Goal: Information Seeking & Learning: Learn about a topic

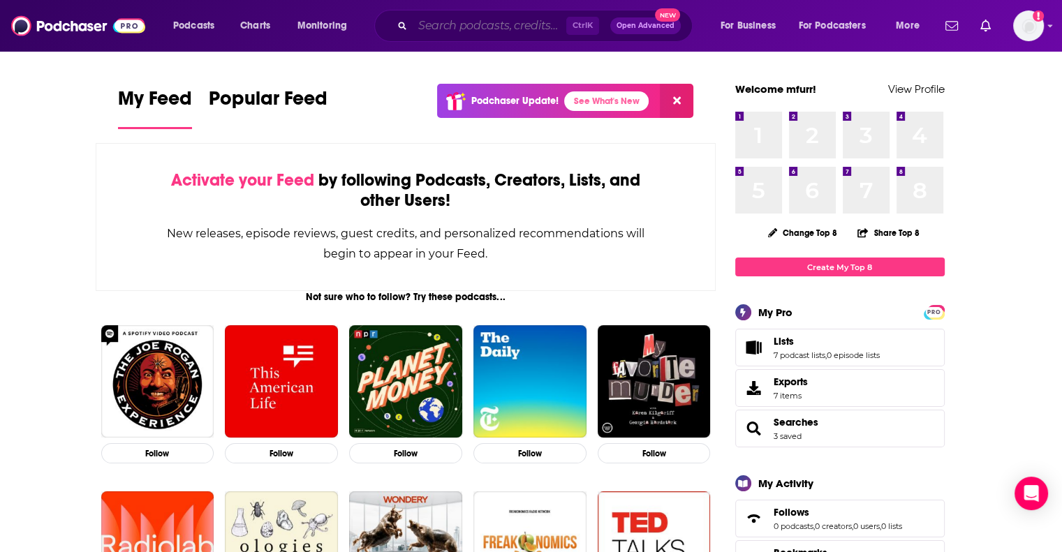
click at [483, 27] on input "Search podcasts, credits, & more..." at bounding box center [490, 26] width 154 height 22
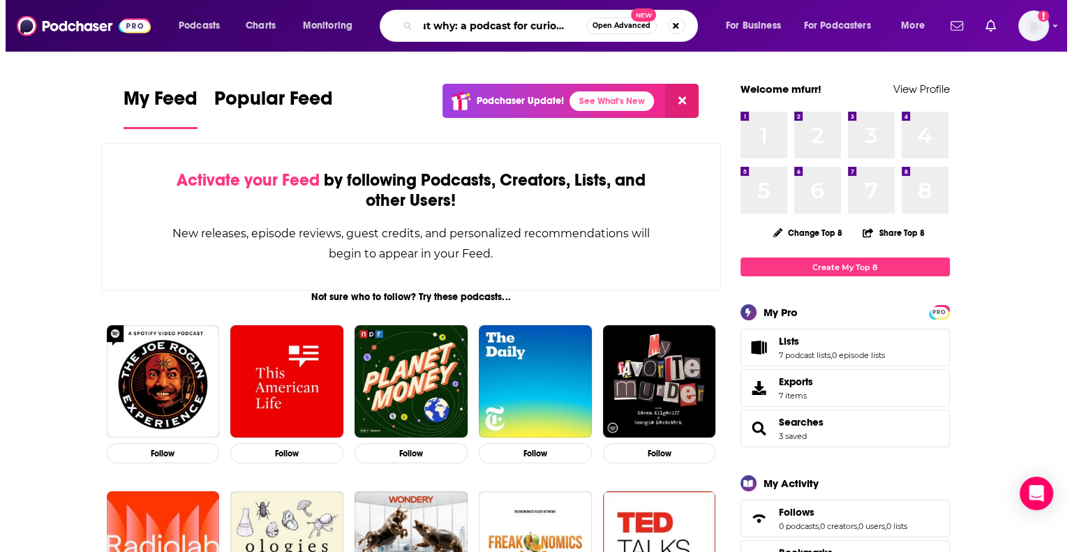
scroll to position [0, 23]
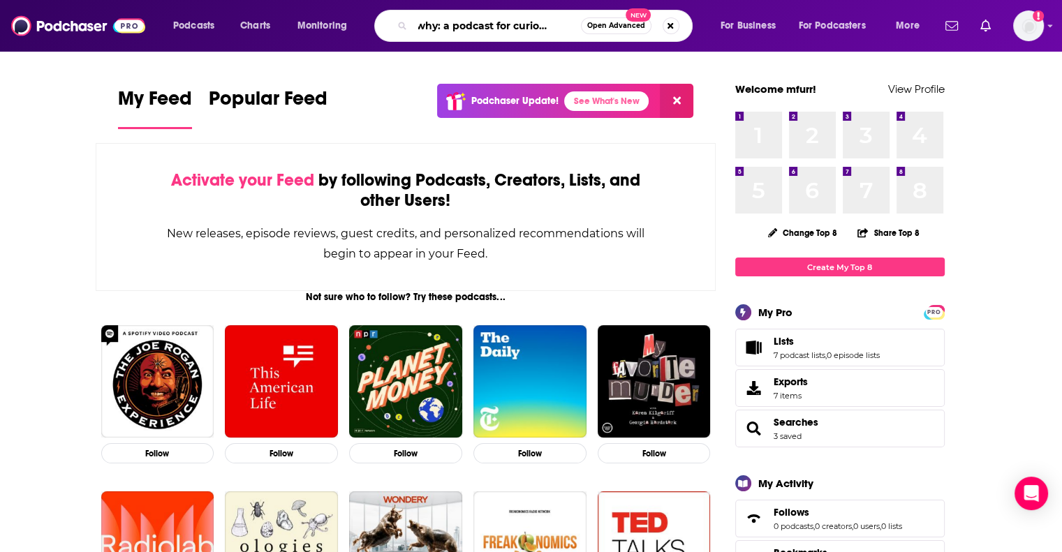
type input "but why: a podcast for curious kids"
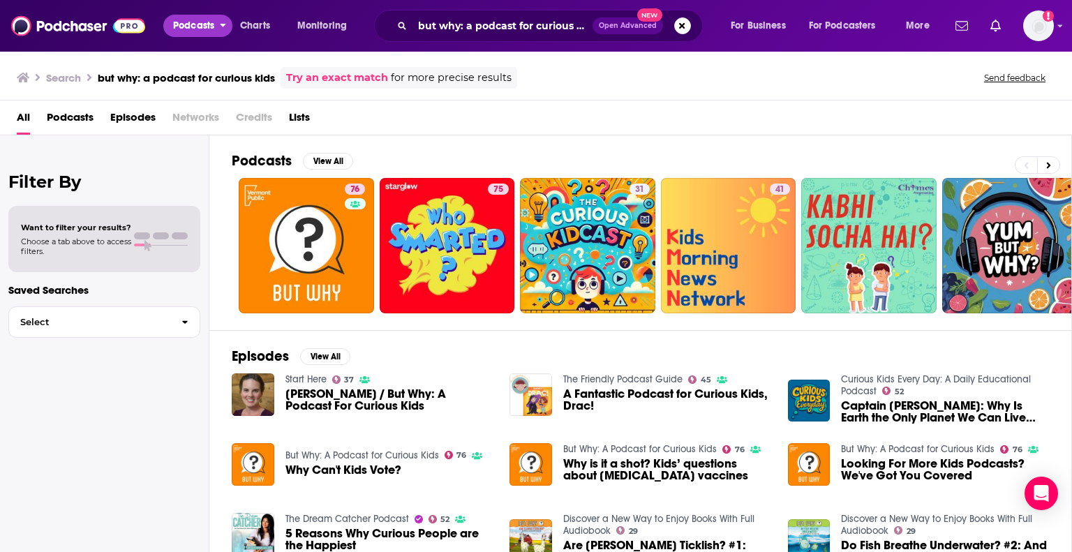
click at [199, 29] on span "Podcasts" at bounding box center [193, 26] width 41 height 20
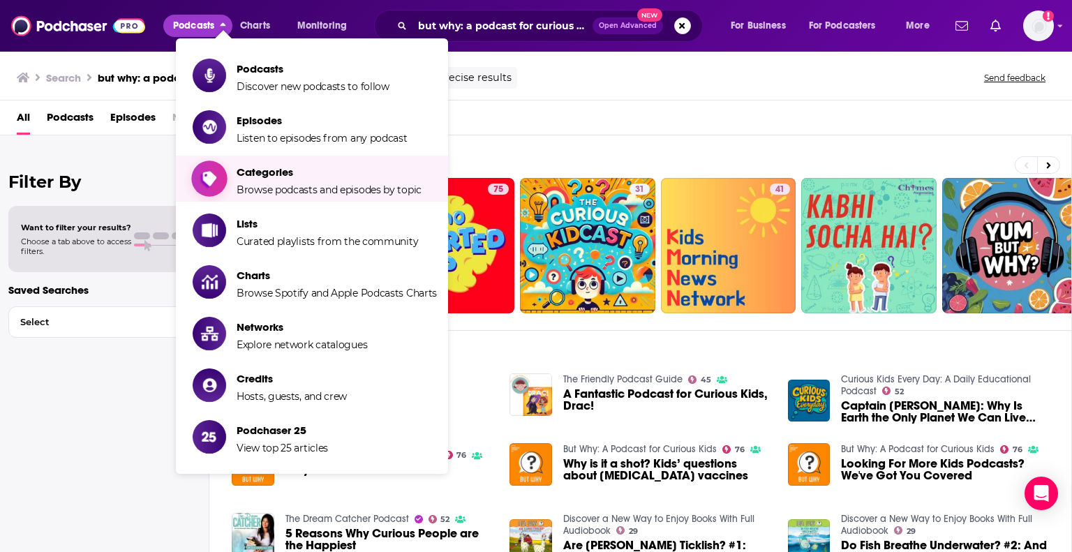
click at [271, 174] on span "Categories" at bounding box center [329, 171] width 185 height 13
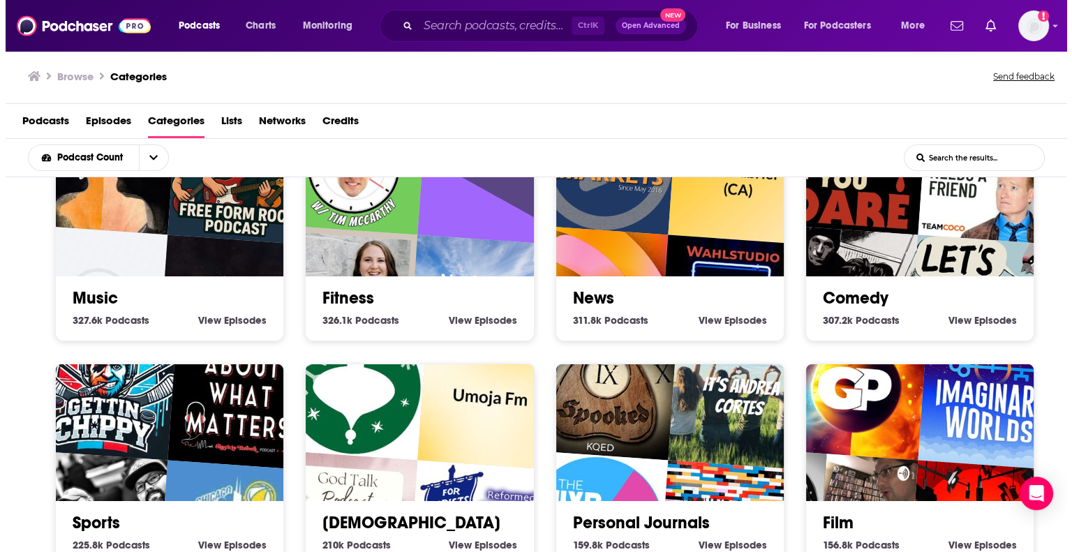
scroll to position [512, 0]
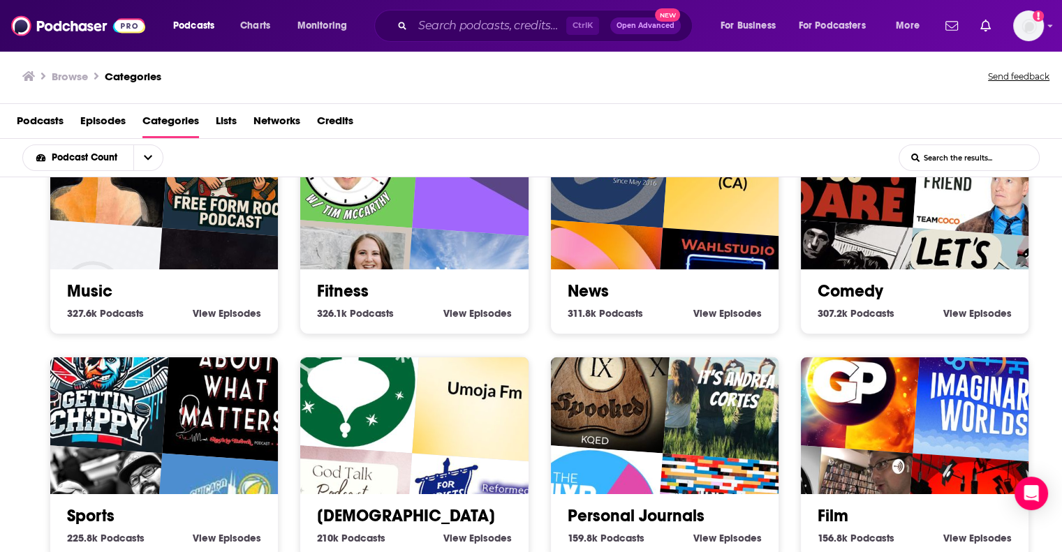
click at [217, 31] on button "Podcasts" at bounding box center [197, 26] width 69 height 22
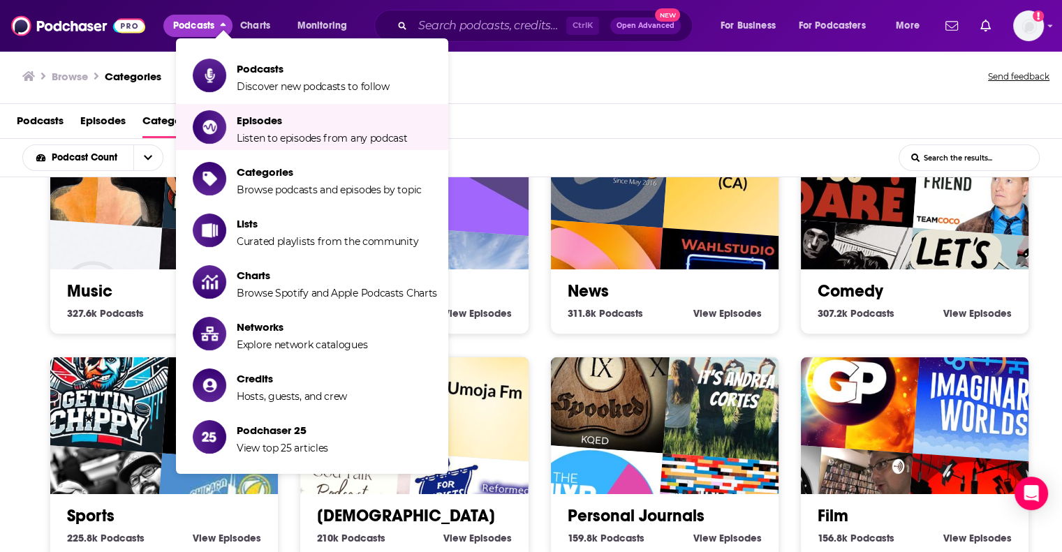
click at [339, 94] on li "Podcasts Discover new podcasts to follow" at bounding box center [312, 75] width 272 height 46
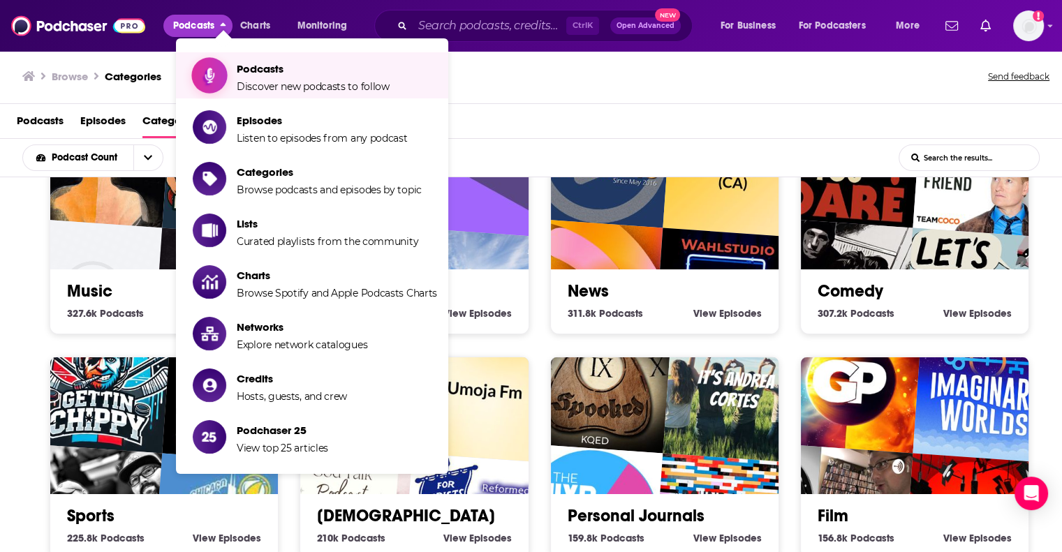
click at [302, 65] on span "Podcasts" at bounding box center [313, 68] width 153 height 13
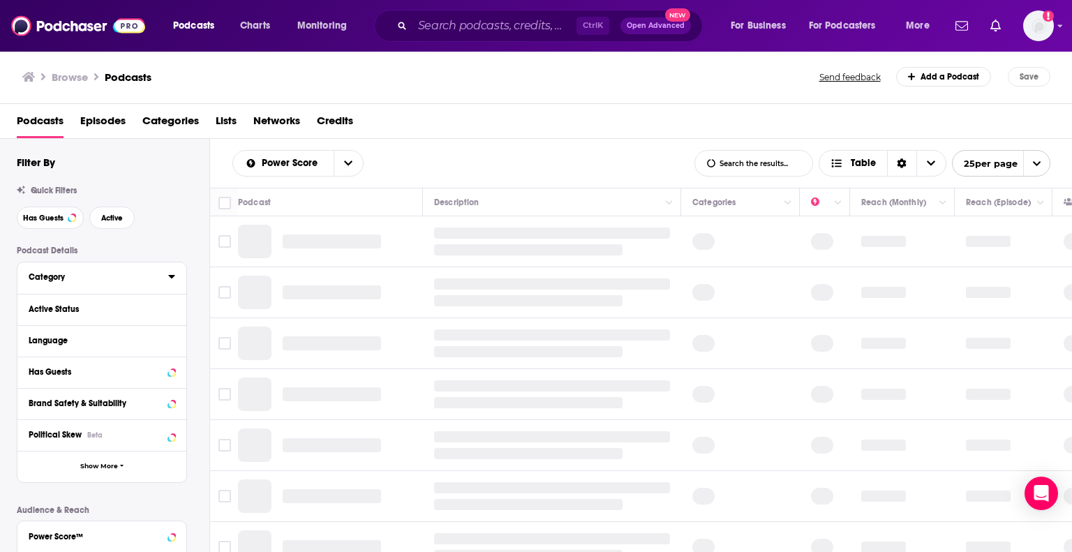
click at [161, 279] on button "Category" at bounding box center [99, 276] width 140 height 17
click at [56, 272] on div "Category" at bounding box center [94, 277] width 131 height 10
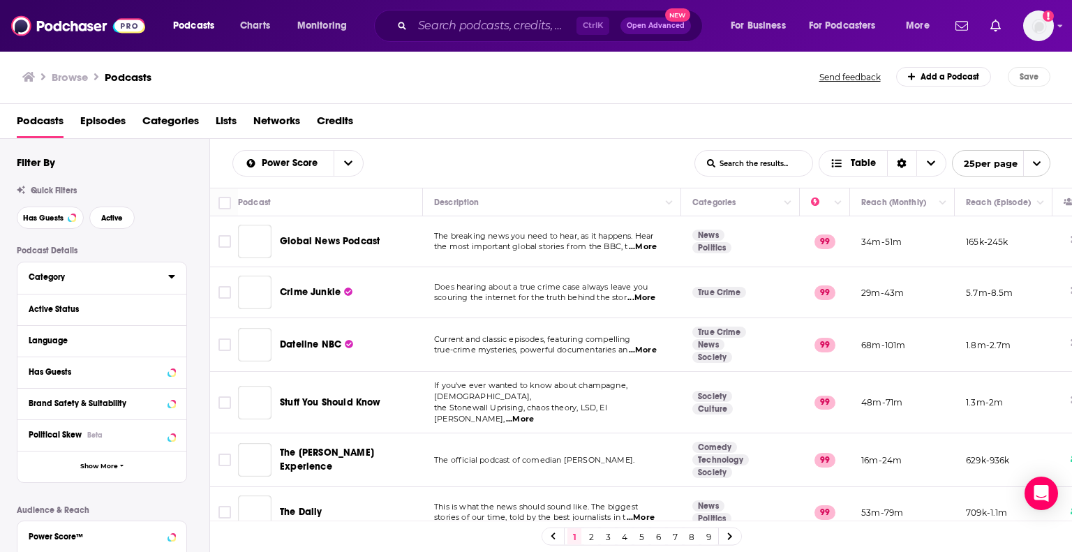
click at [173, 275] on icon at bounding box center [171, 276] width 7 height 11
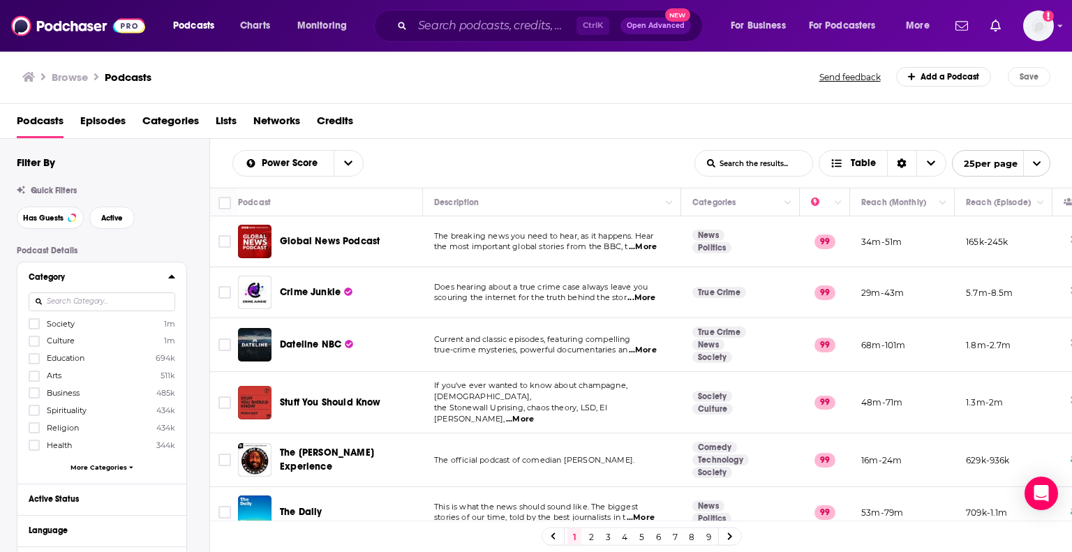
click at [69, 359] on span "Education" at bounding box center [66, 358] width 38 height 10
click at [34, 363] on input "multiSelectOption-education-2" at bounding box center [34, 363] width 0 height 0
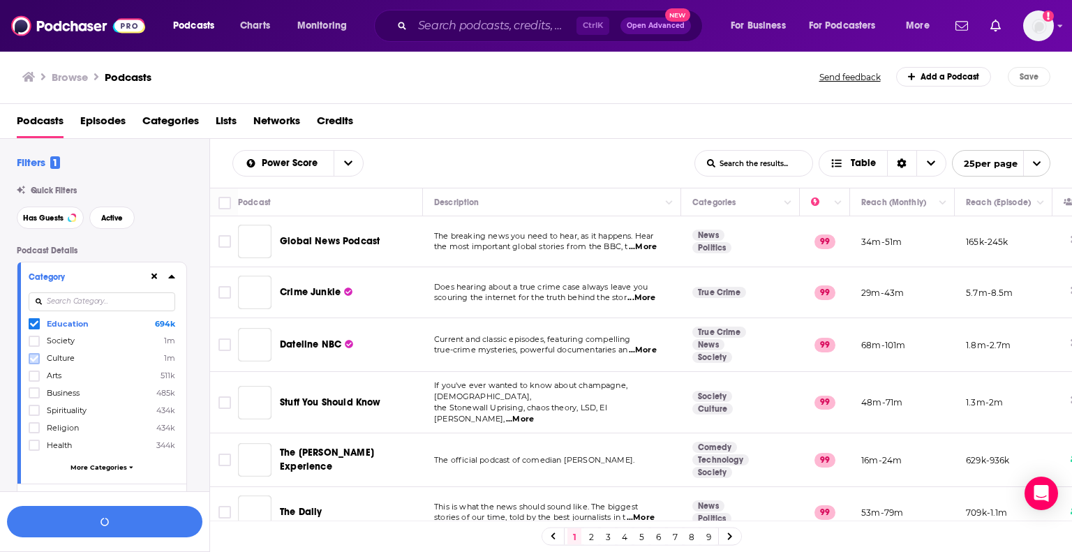
drag, startPoint x: 69, startPoint y: 359, endPoint x: 36, endPoint y: 359, distance: 32.8
click at [36, 359] on icon at bounding box center [34, 359] width 8 height 8
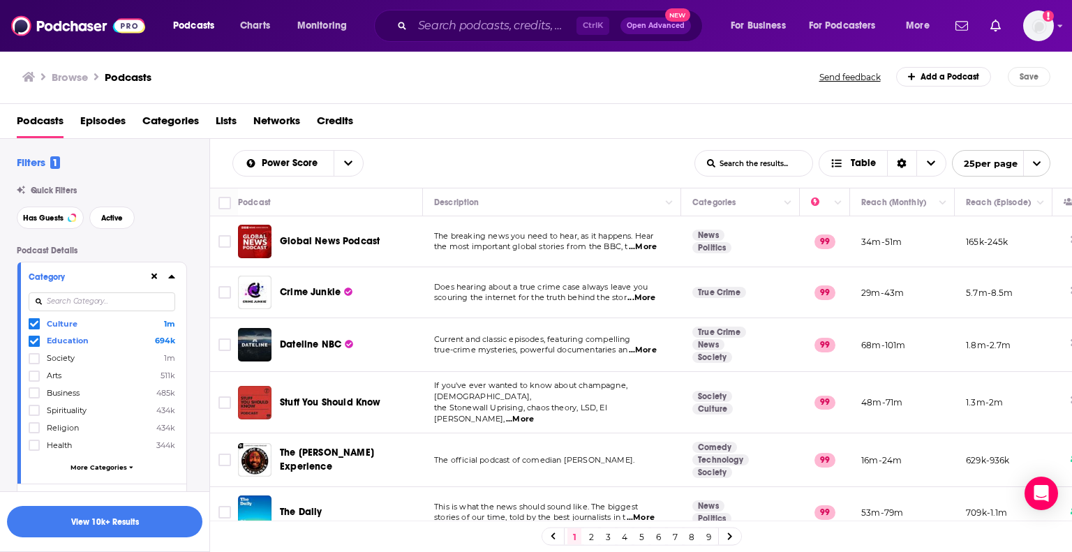
scroll to position [140, 0]
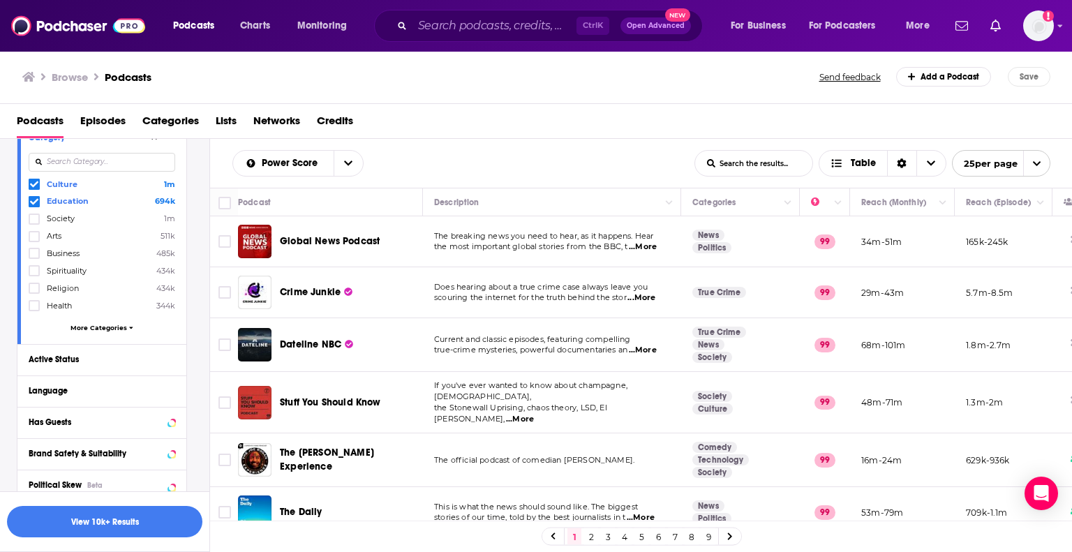
click at [118, 323] on div "Culture 1m Education 694k Society 1m Arts 511k Business 485k Spirituality 434k …" at bounding box center [102, 258] width 147 height 161
click at [126, 330] on span "More Categories" at bounding box center [99, 328] width 57 height 8
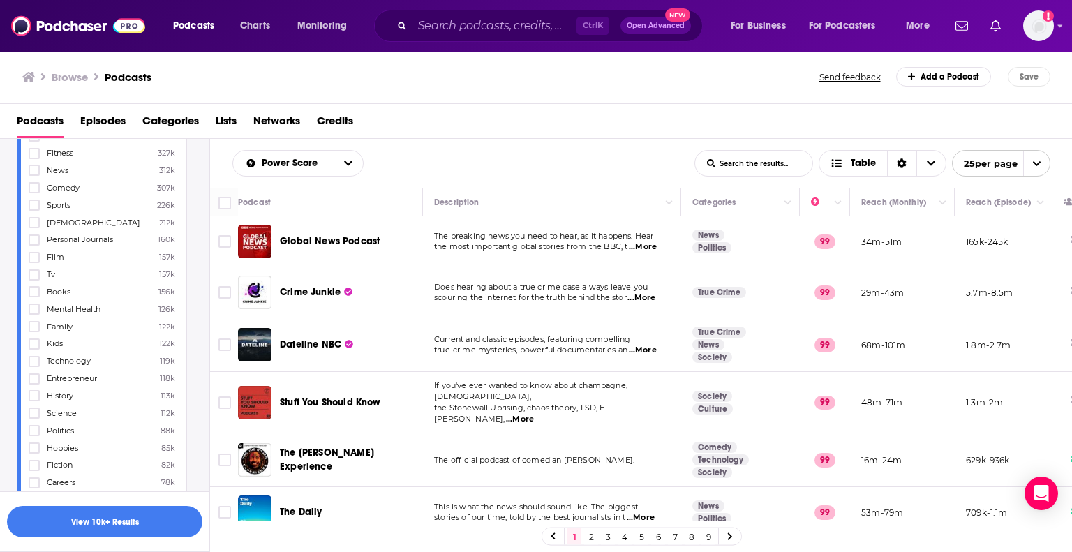
scroll to position [349, 0]
click at [38, 373] on icon at bounding box center [34, 373] width 8 height 8
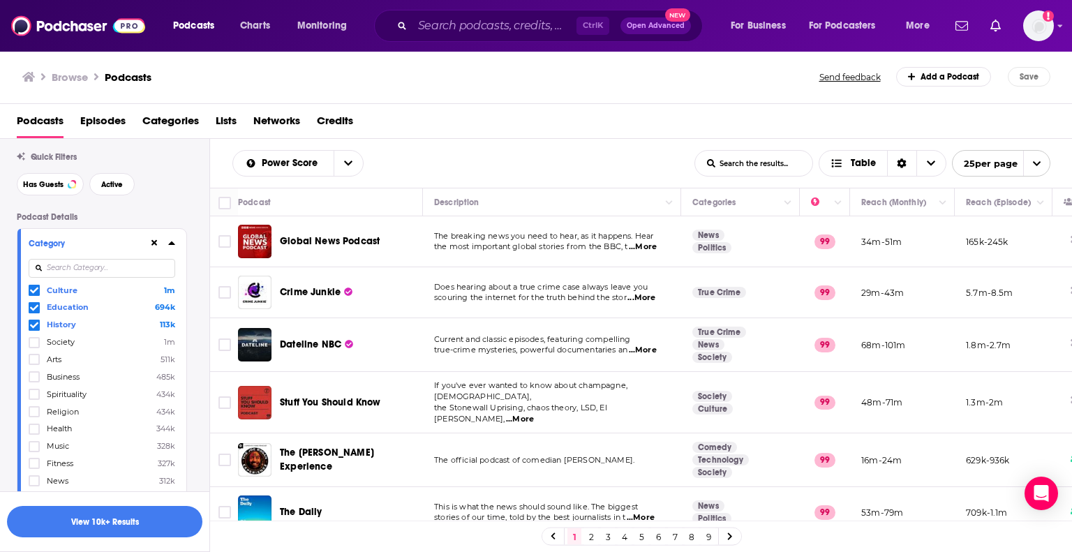
scroll to position [0, 0]
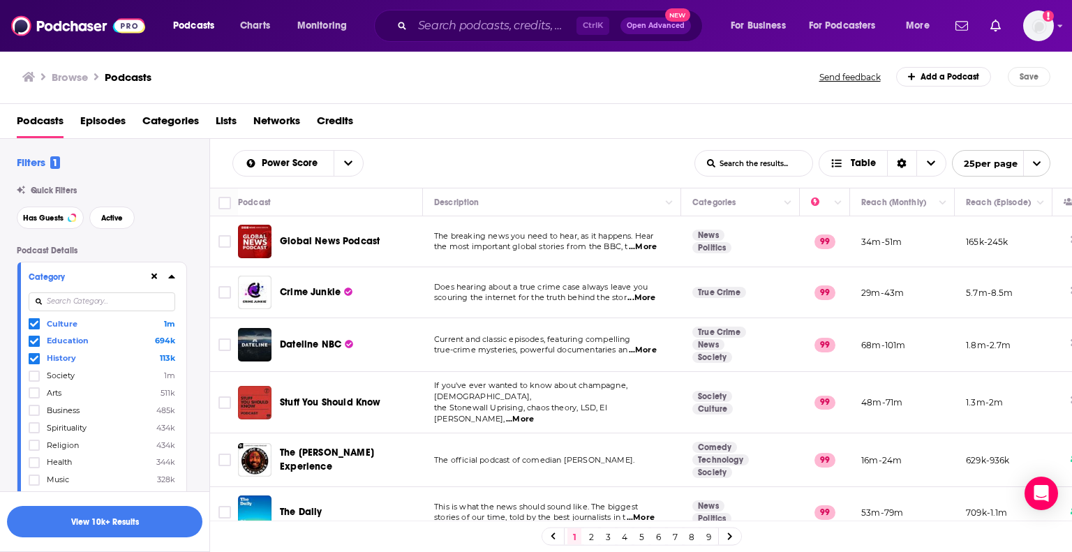
click at [101, 295] on input at bounding box center [102, 302] width 147 height 19
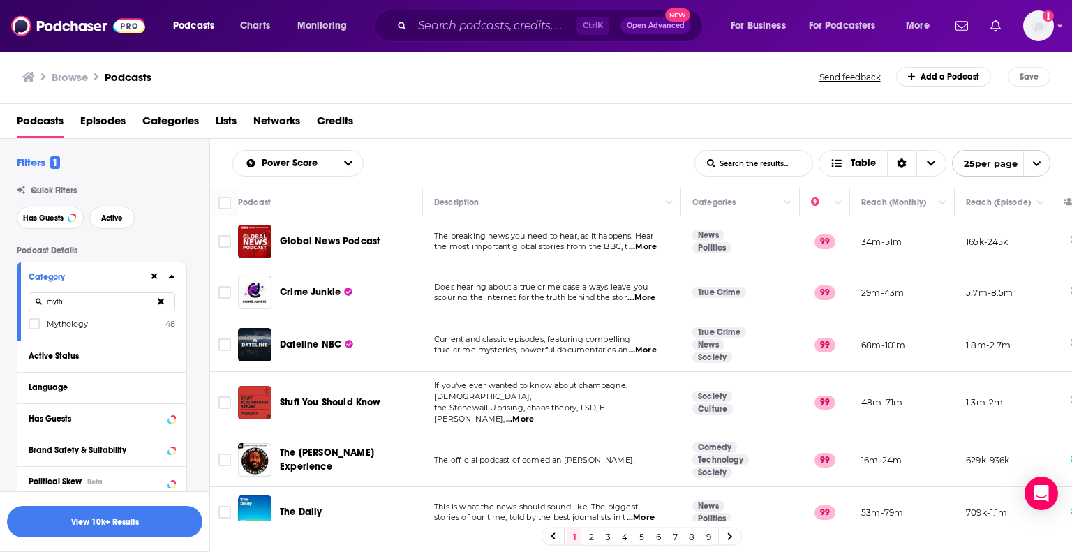
type input "myth"
click at [69, 322] on span "Mythology" at bounding box center [67, 324] width 41 height 10
click at [34, 328] on input "multiSelectOption-mythology-category-0" at bounding box center [34, 328] width 0 height 0
click at [70, 356] on div "Active Status" at bounding box center [84, 356] width 111 height 10
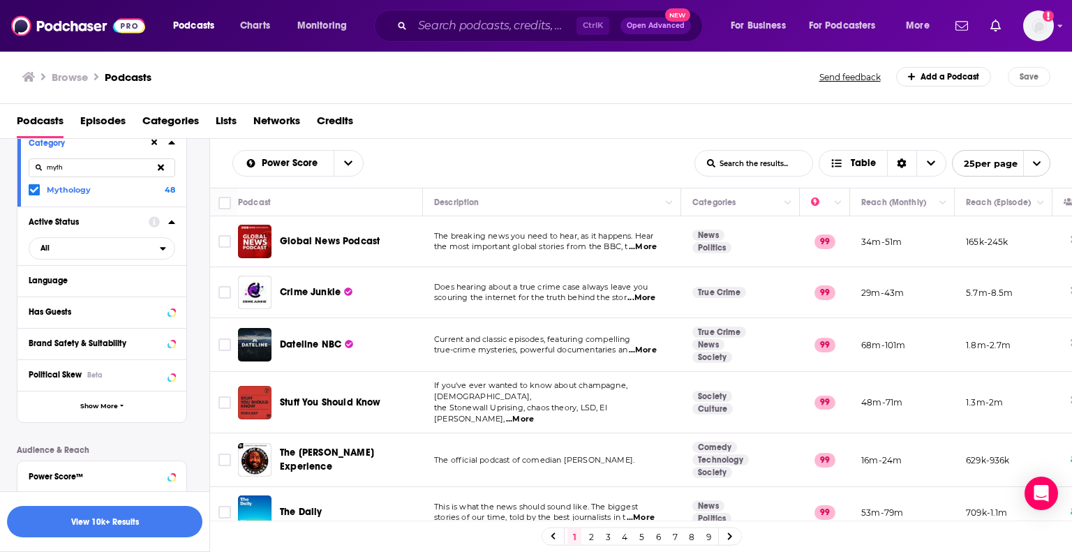
scroll to position [140, 0]
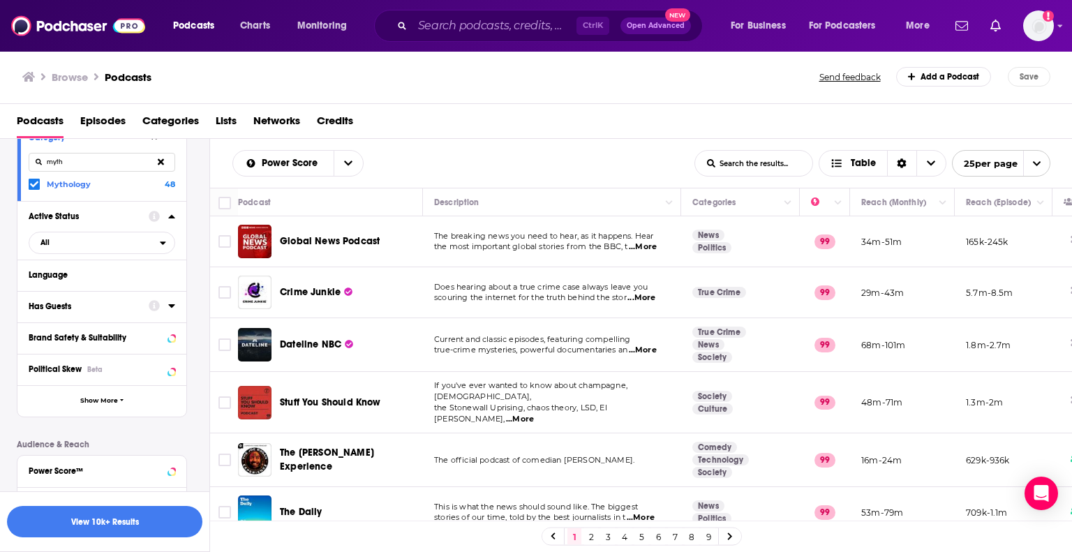
click at [168, 309] on div at bounding box center [162, 305] width 27 height 17
click at [175, 309] on icon at bounding box center [171, 305] width 7 height 11
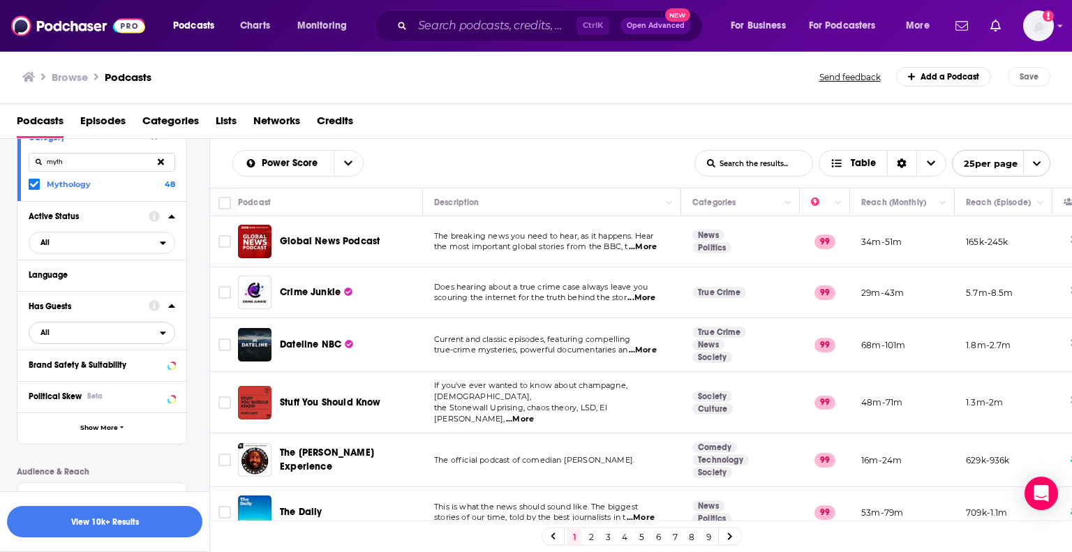
click at [131, 337] on span "All" at bounding box center [94, 332] width 131 height 18
click at [133, 384] on div "Has guests 494k" at bounding box center [107, 378] width 156 height 23
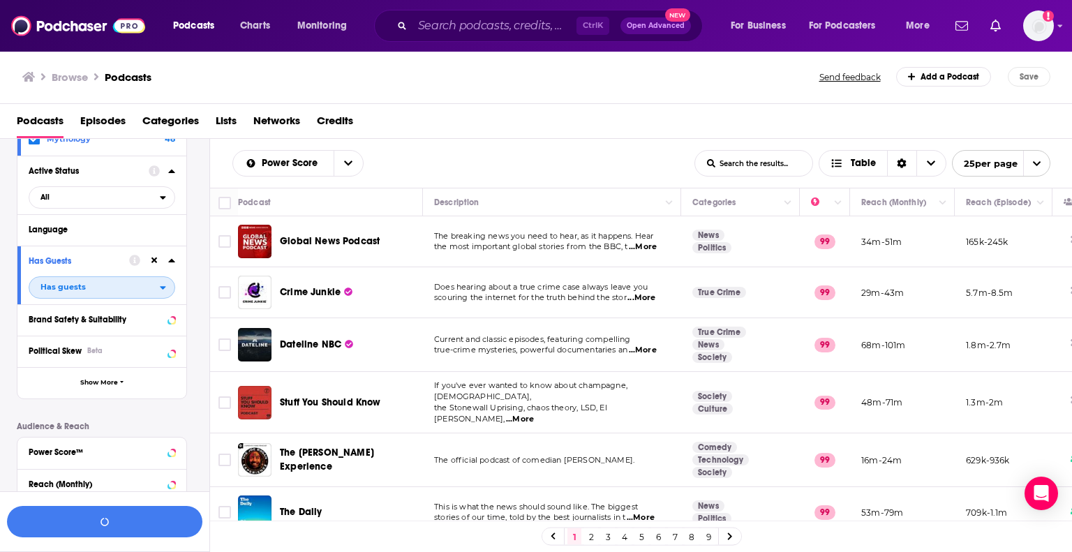
scroll to position [209, 0]
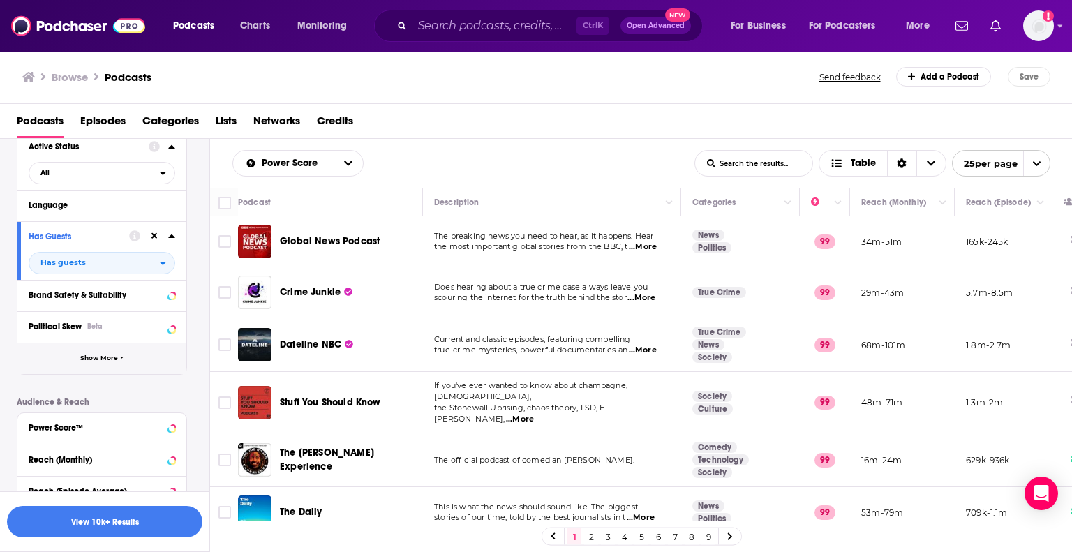
click at [119, 354] on button "Show More" at bounding box center [101, 358] width 169 height 31
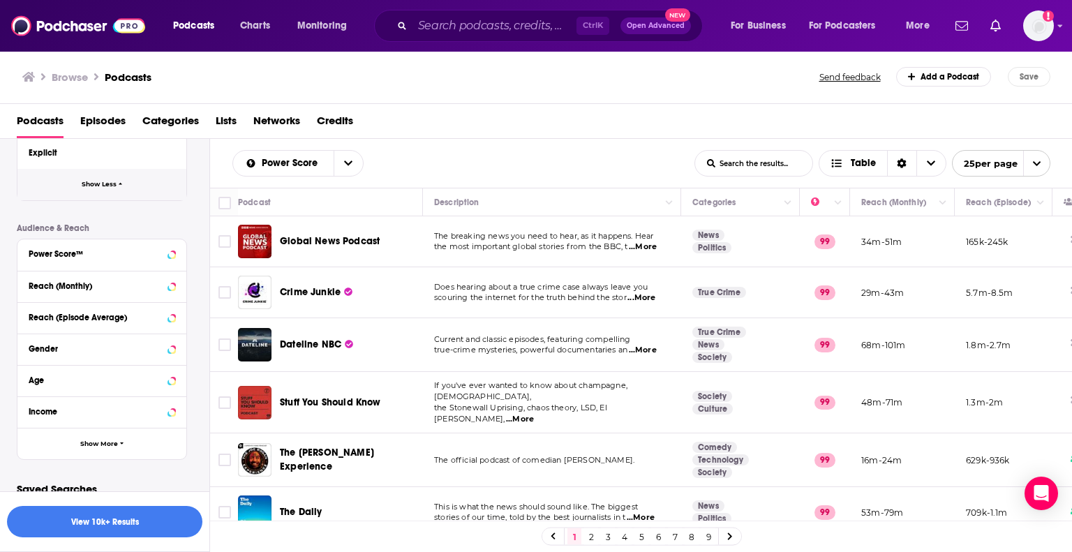
scroll to position [678, 0]
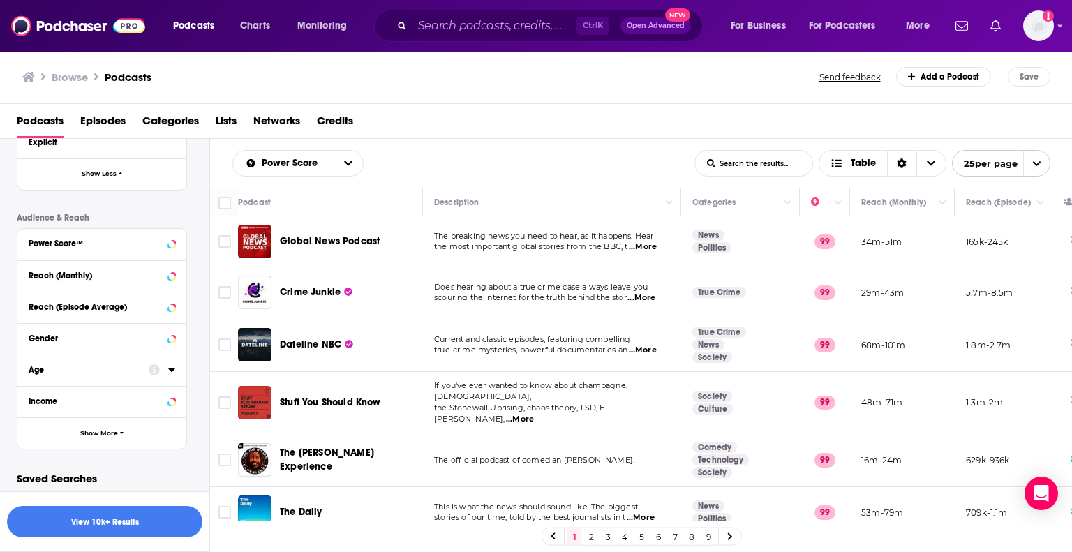
click at [170, 371] on icon at bounding box center [171, 369] width 7 height 11
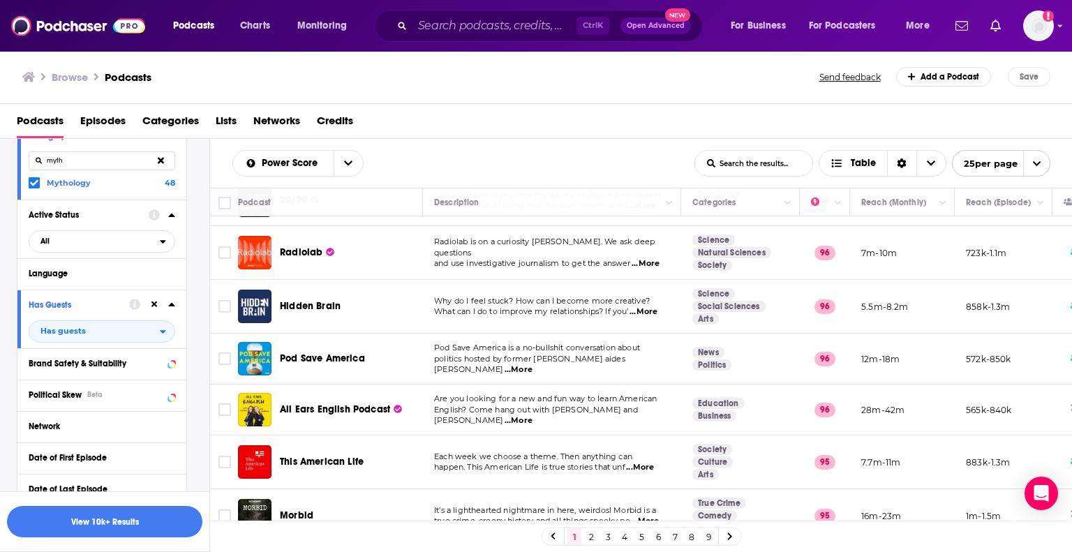
scroll to position [1, 0]
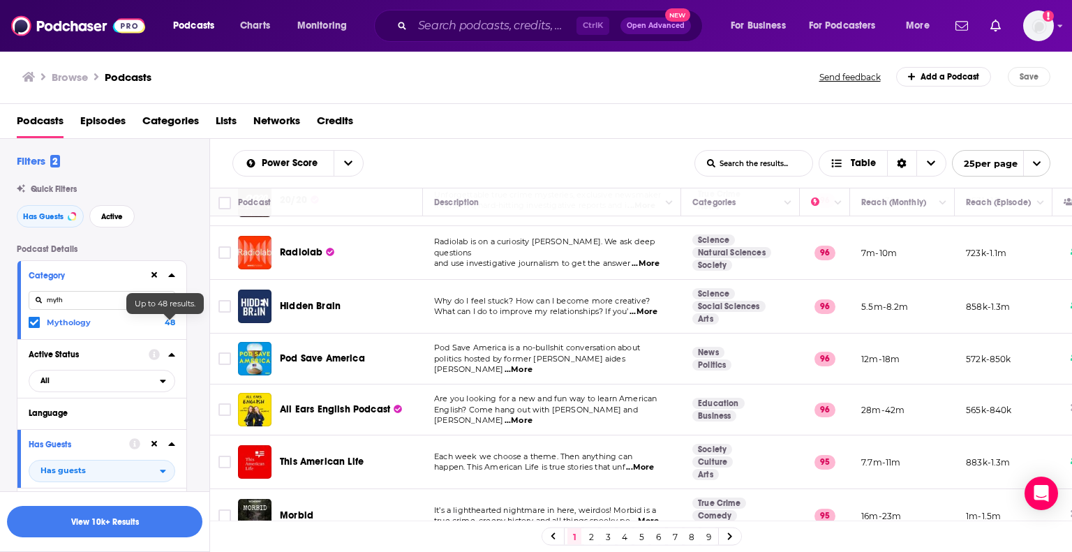
click at [174, 324] on span "48" at bounding box center [170, 323] width 10 height 10
click at [34, 325] on input "multiSelectOption-mythology-category-0" at bounding box center [34, 325] width 0 height 0
click at [170, 322] on span "48" at bounding box center [170, 323] width 10 height 10
click at [34, 327] on input "multiSelectOption-mythology-category-0" at bounding box center [34, 327] width 0 height 0
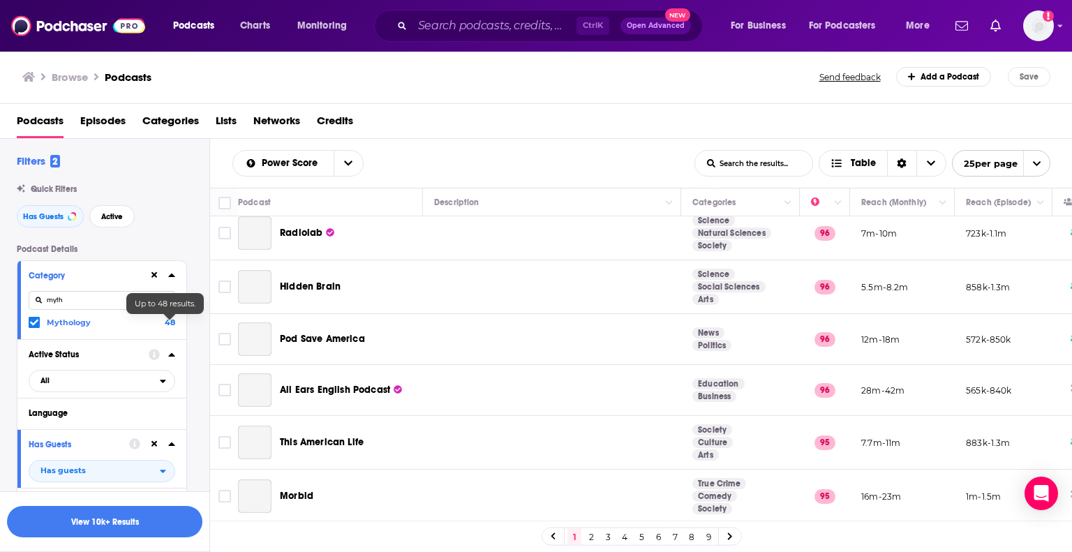
click at [78, 300] on input "myth" at bounding box center [102, 300] width 147 height 19
click at [162, 299] on icon at bounding box center [161, 300] width 6 height 6
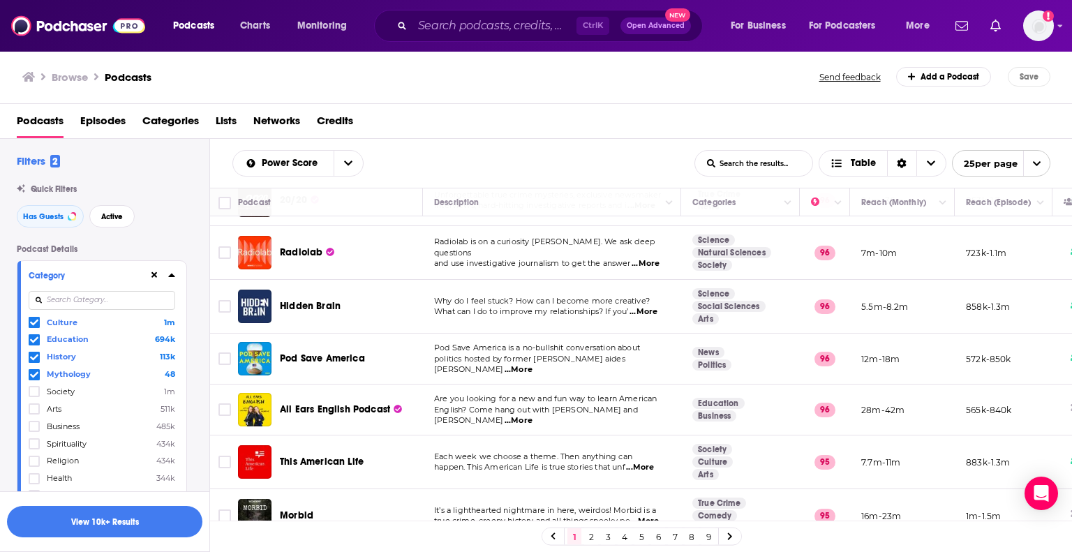
click at [38, 323] on icon at bounding box center [34, 322] width 8 height 8
click at [36, 339] on icon at bounding box center [34, 339] width 8 height 6
click at [39, 323] on span at bounding box center [34, 322] width 11 height 11
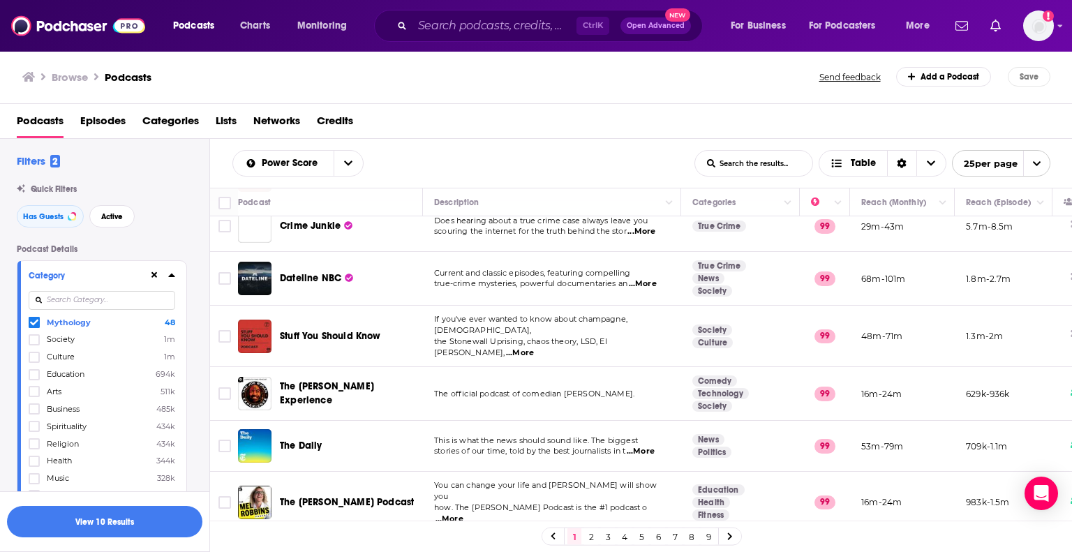
scroll to position [0, 0]
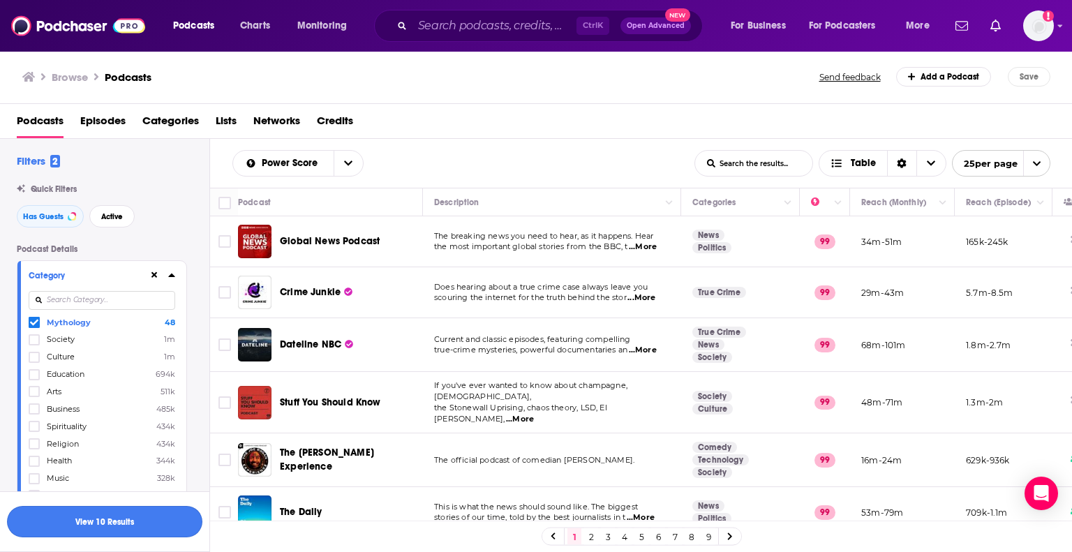
click at [156, 528] on button "View 10 Results" at bounding box center [104, 521] width 195 height 31
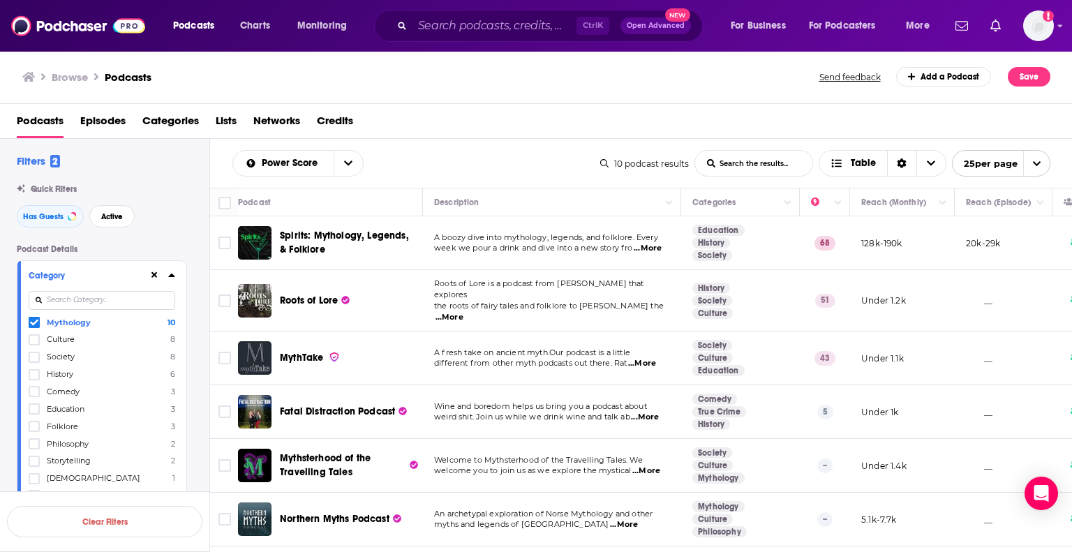
click at [640, 358] on span "...More" at bounding box center [642, 363] width 28 height 11
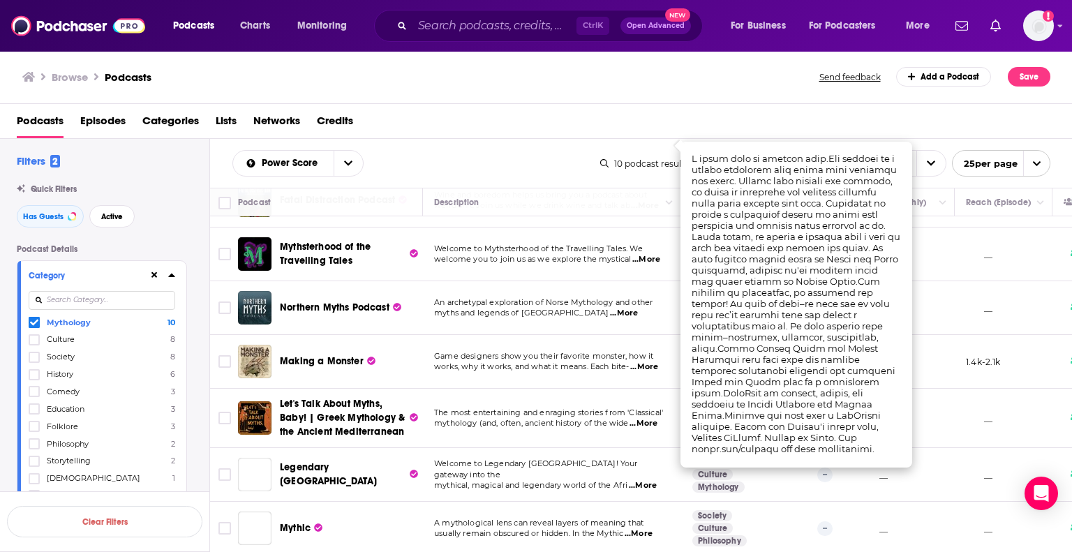
scroll to position [213, 0]
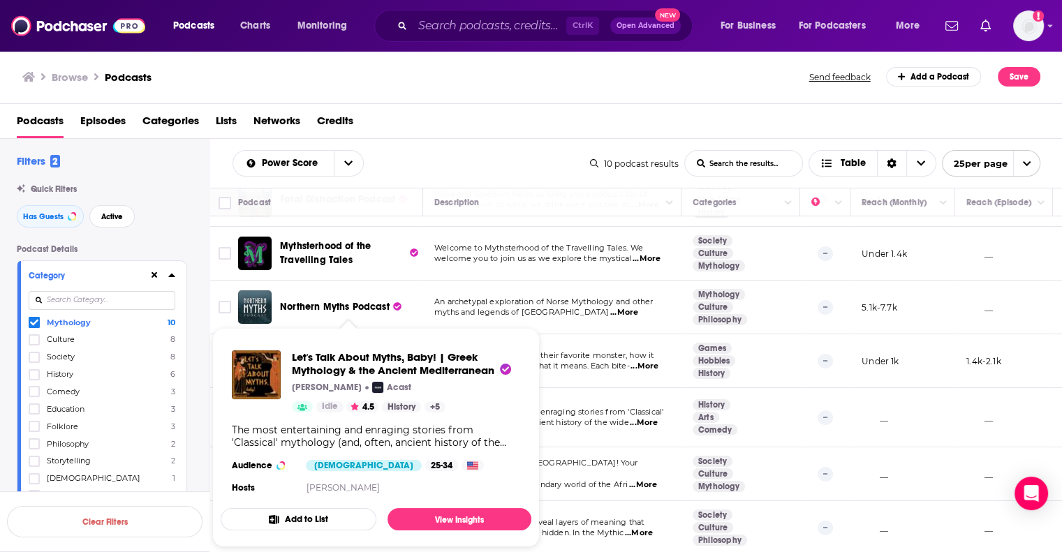
click at [560, 350] on span "Game designers show you their favorite monster, how it" at bounding box center [543, 355] width 219 height 10
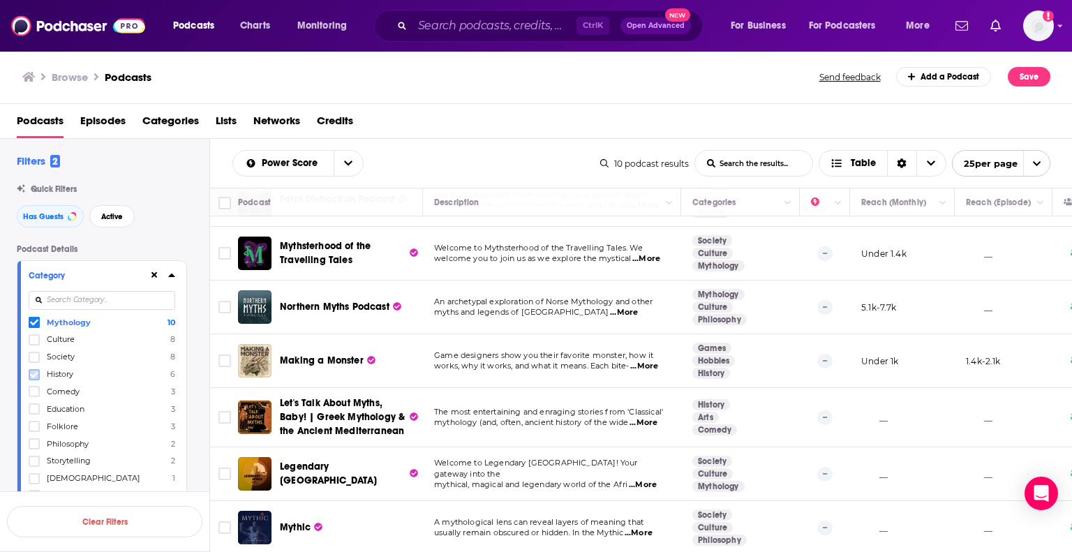
click at [34, 373] on icon at bounding box center [34, 375] width 8 height 8
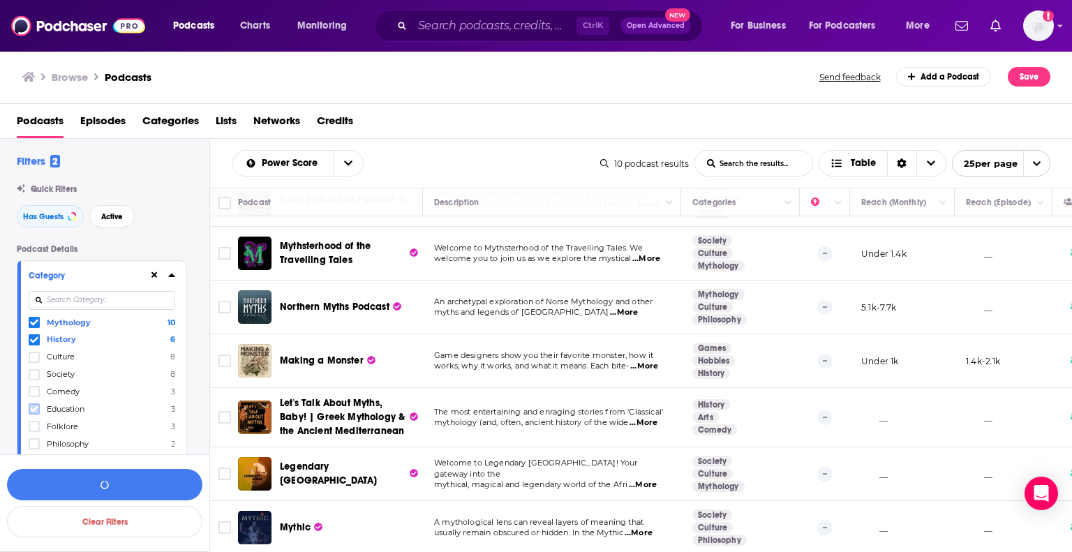
click at [36, 407] on icon at bounding box center [34, 409] width 8 height 6
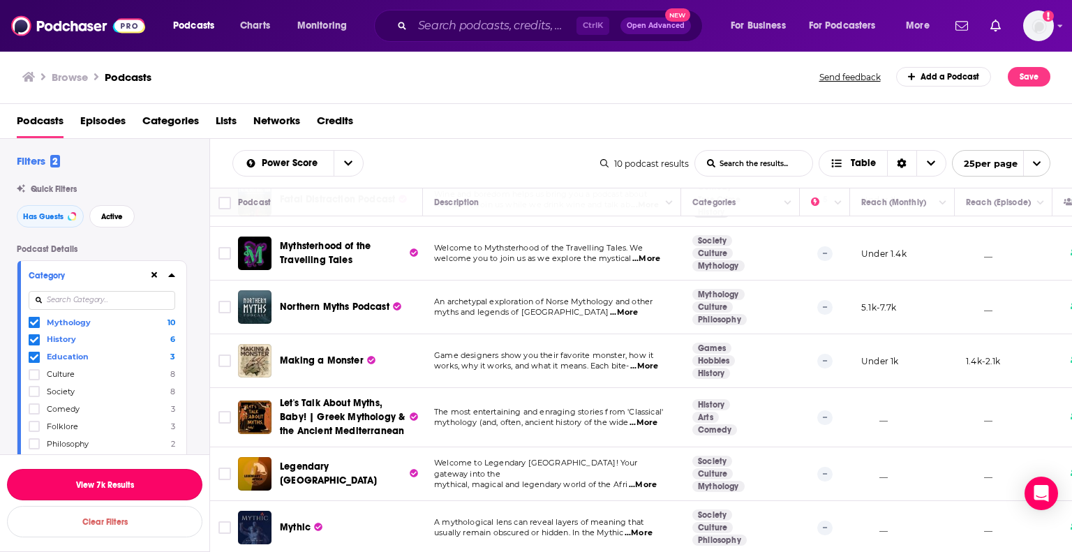
click at [136, 489] on button "View 7k Results" at bounding box center [104, 484] width 195 height 31
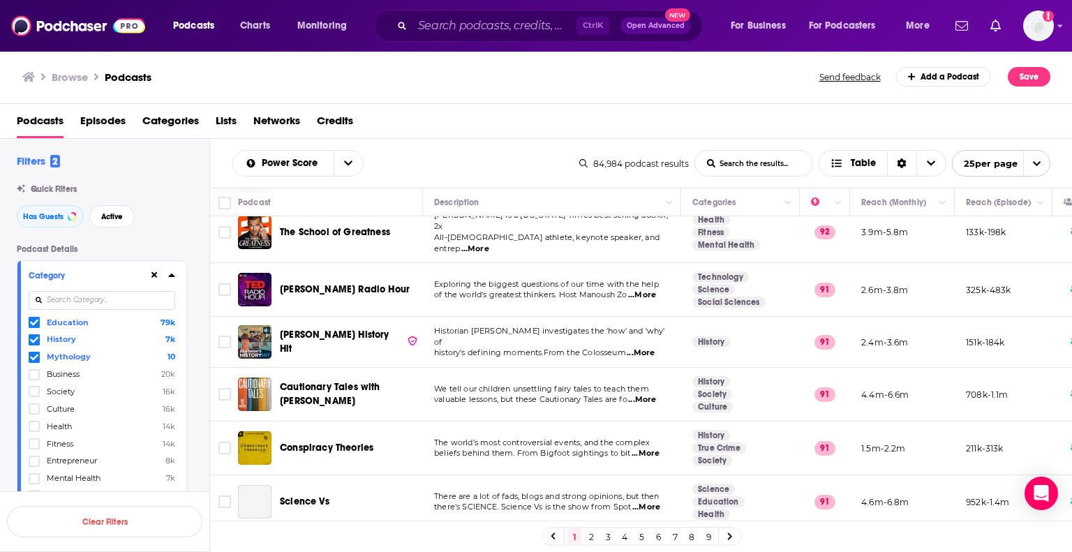
scroll to position [628, 0]
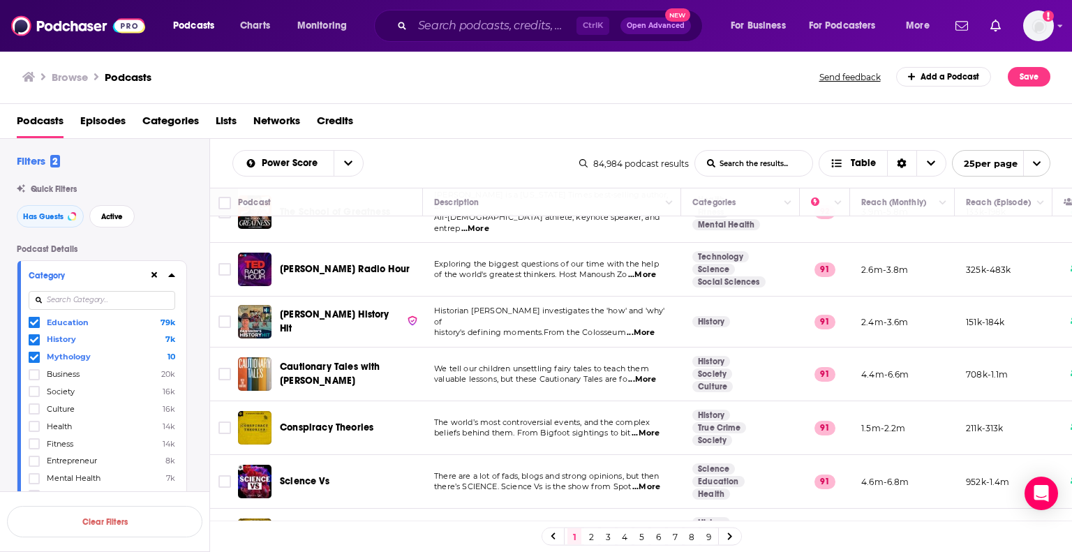
click at [638, 374] on span "...More" at bounding box center [642, 379] width 28 height 11
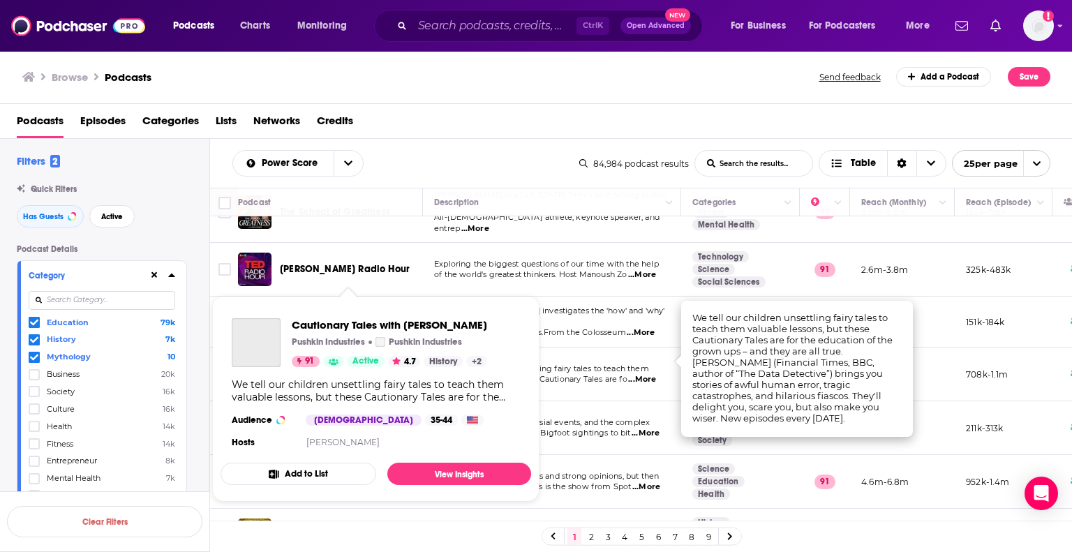
click at [353, 347] on p "Pushkin Industries" at bounding box center [328, 341] width 73 height 11
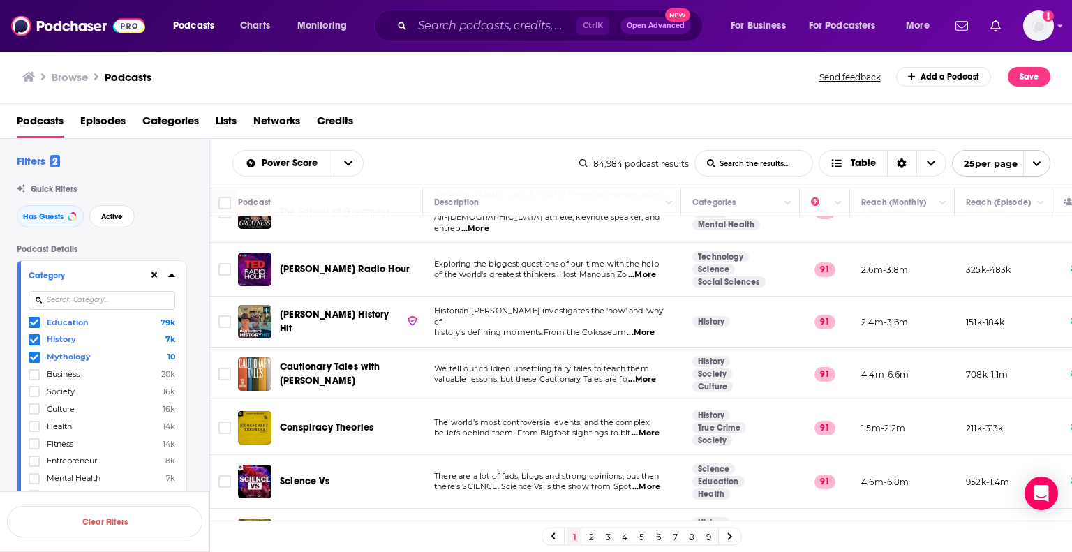
click at [598, 375] on td "We tell our children unsettling fairy tales to teach them valuable lessons, but…" at bounding box center [552, 375] width 258 height 54
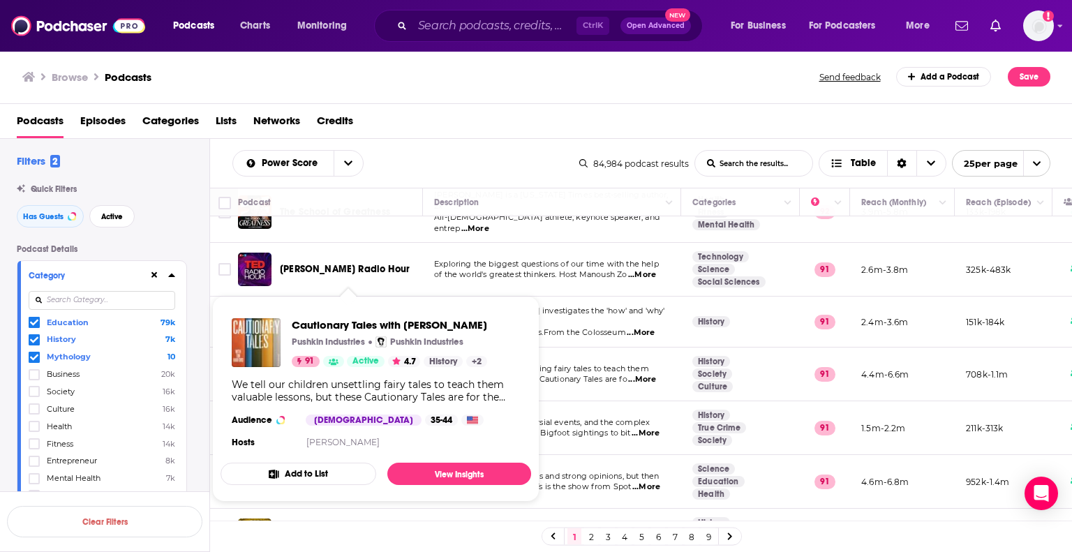
drag, startPoint x: 373, startPoint y: 350, endPoint x: 612, endPoint y: 388, distance: 242.4
click at [612, 401] on td "The world’s most controversial events, and the complex beliefs behind them. Fro…" at bounding box center [552, 428] width 258 height 54
drag, startPoint x: 384, startPoint y: 350, endPoint x: 518, endPoint y: 386, distance: 138.9
click at [583, 401] on td "The world’s most controversial events, and the complex beliefs behind them. Fro…" at bounding box center [552, 428] width 258 height 54
click at [595, 315] on td "Historian Dan Snow investigates the 'how' and 'why' of history's defining momen…" at bounding box center [552, 322] width 258 height 51
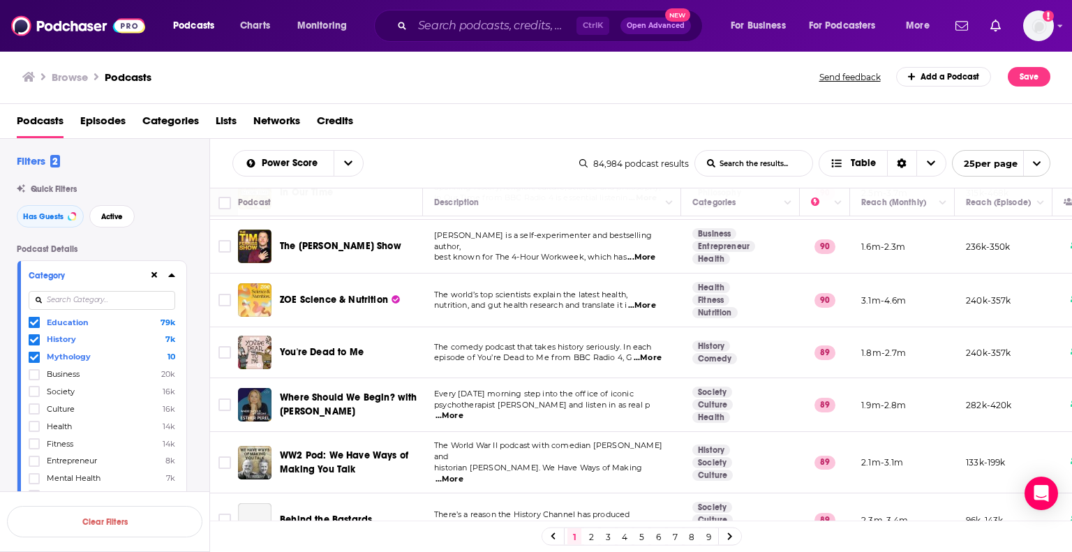
scroll to position [977, 0]
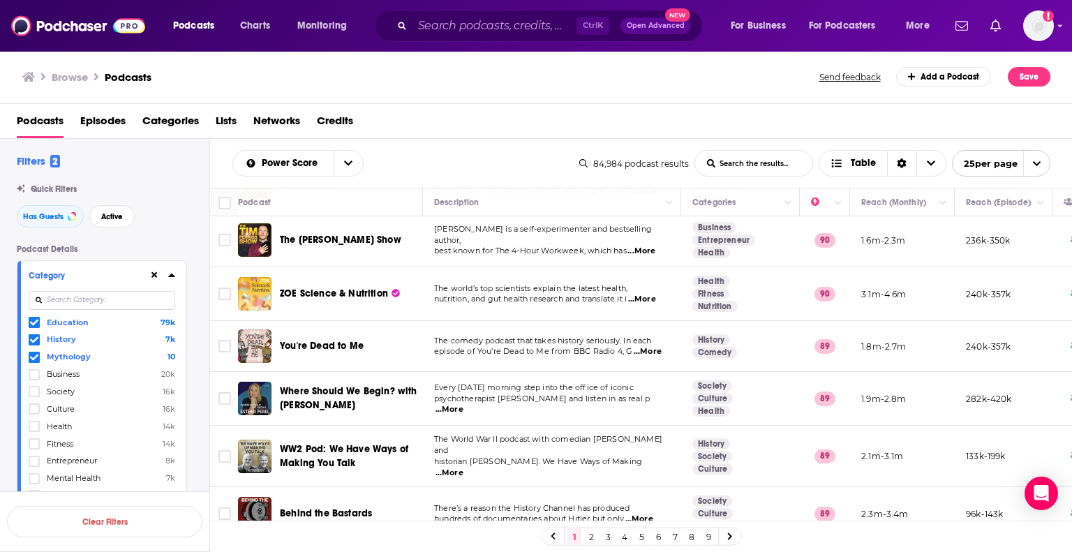
click at [654, 346] on span "...More" at bounding box center [648, 351] width 28 height 11
click at [472, 346] on span "episode of You’re Dead to Me from BBC Radio 4, G" at bounding box center [533, 351] width 198 height 10
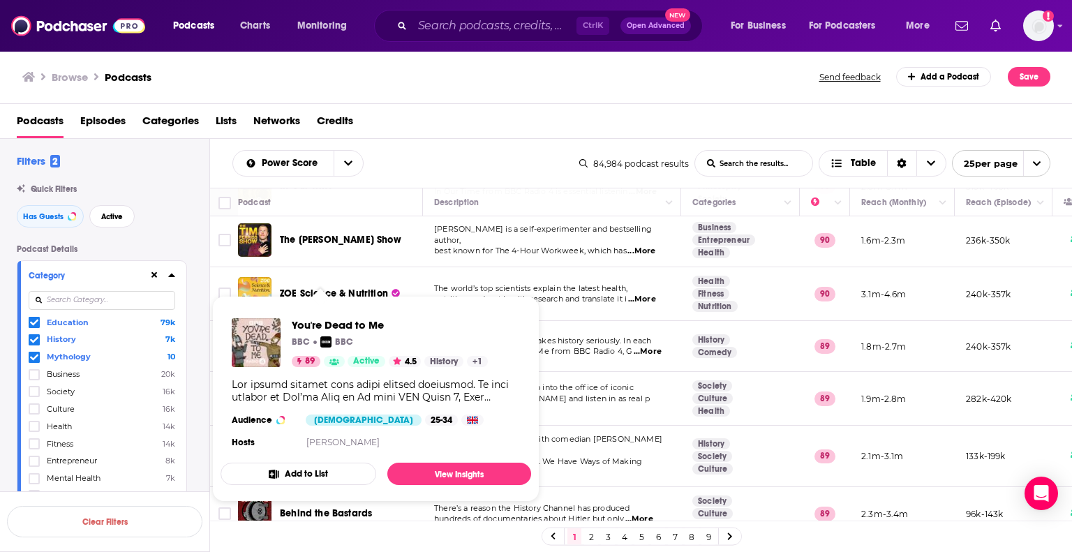
click at [534, 283] on span "The world’s top scientists explain the latest health," at bounding box center [530, 288] width 193 height 10
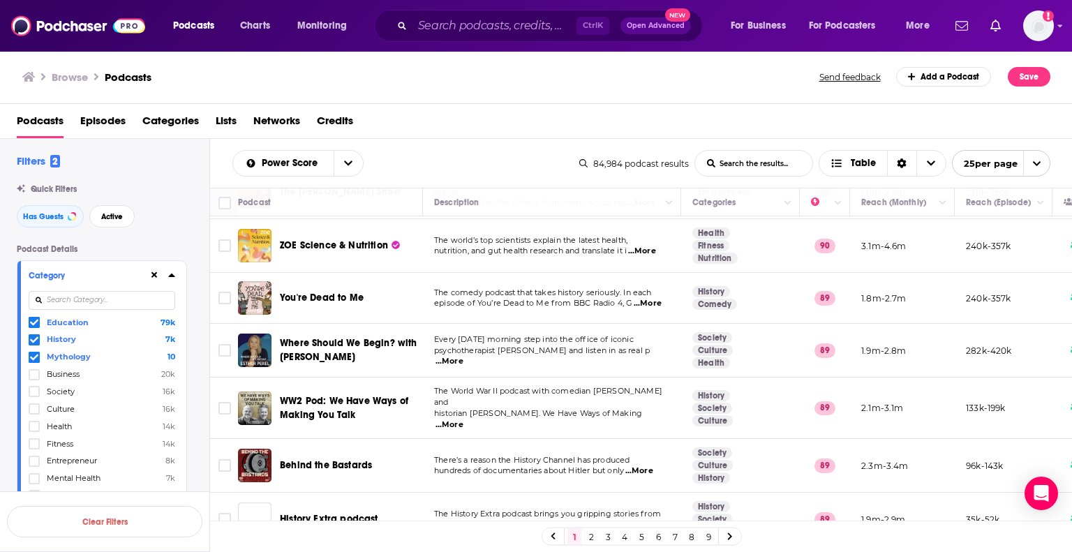
scroll to position [1032, 0]
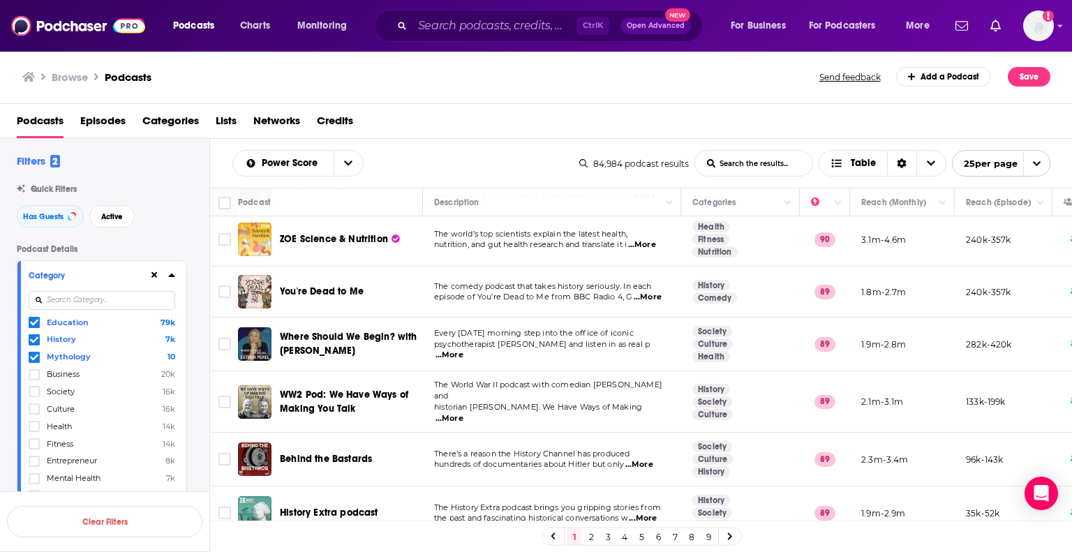
click at [598, 533] on div "1 2 3 4 5 6 7 8 9" at bounding box center [642, 537] width 200 height 18
click at [594, 534] on link "2" at bounding box center [591, 536] width 14 height 17
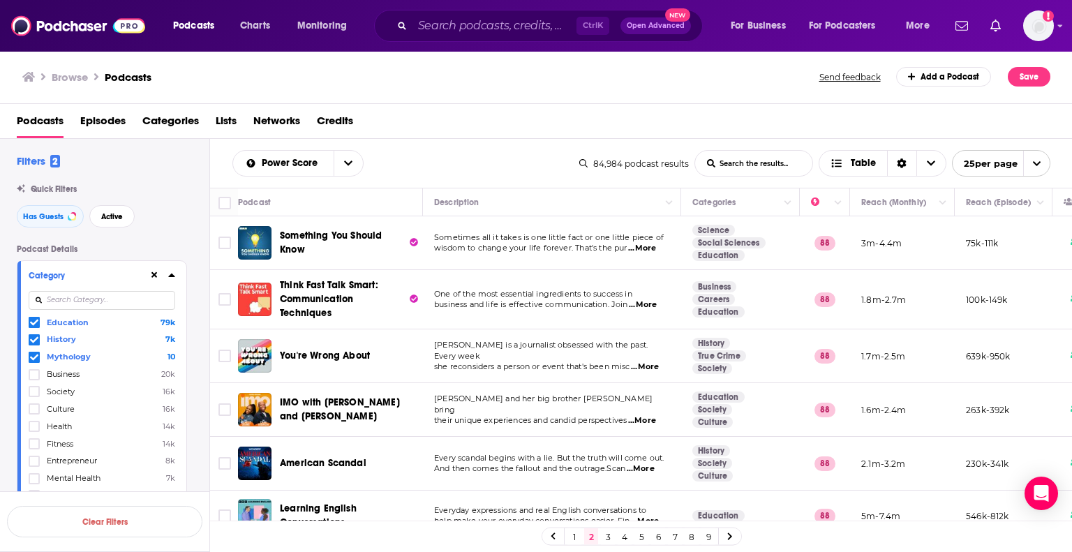
click at [651, 362] on span "...More" at bounding box center [645, 367] width 28 height 11
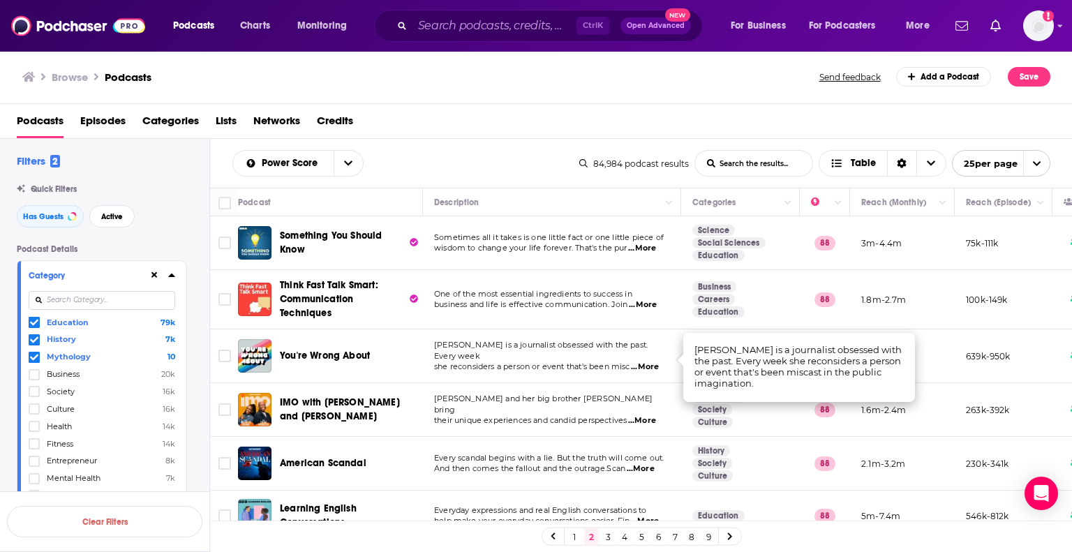
click at [651, 362] on span "...More" at bounding box center [645, 367] width 28 height 11
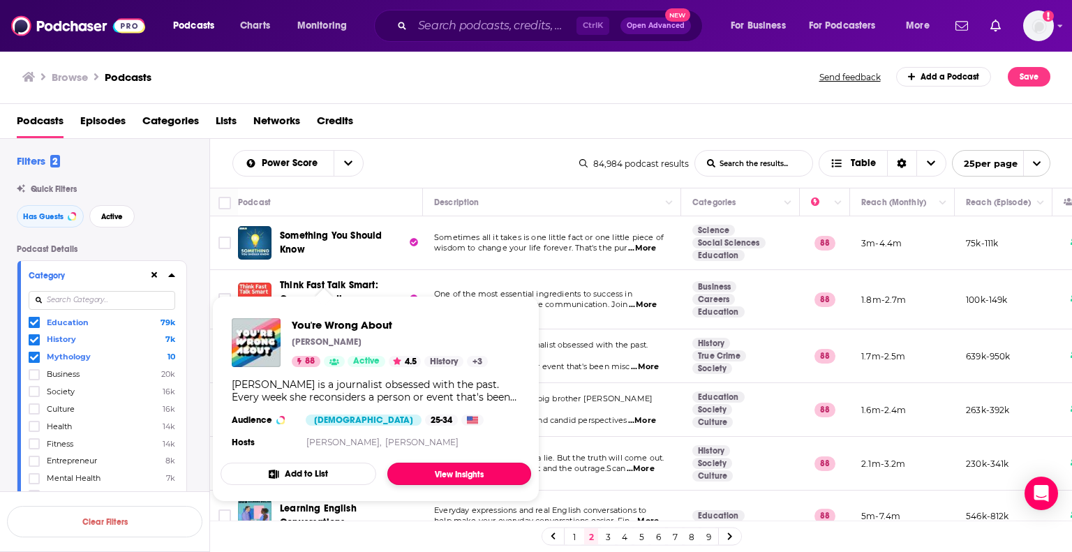
drag, startPoint x: 292, startPoint y: 350, endPoint x: 467, endPoint y: 477, distance: 216.0
click at [570, 317] on td "One of the most essential ingredients to success in business and life is effect…" at bounding box center [552, 299] width 258 height 59
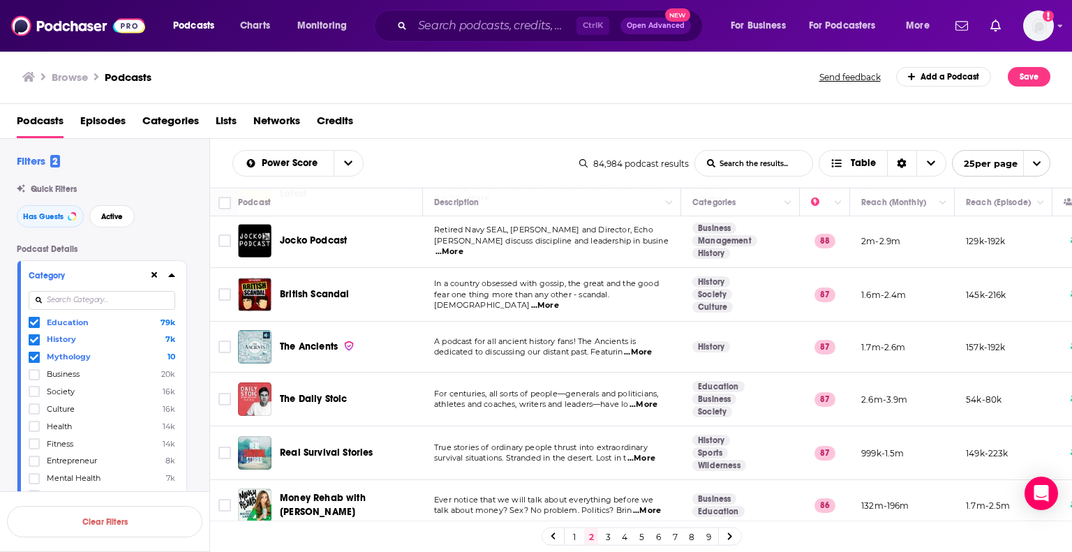
scroll to position [419, 0]
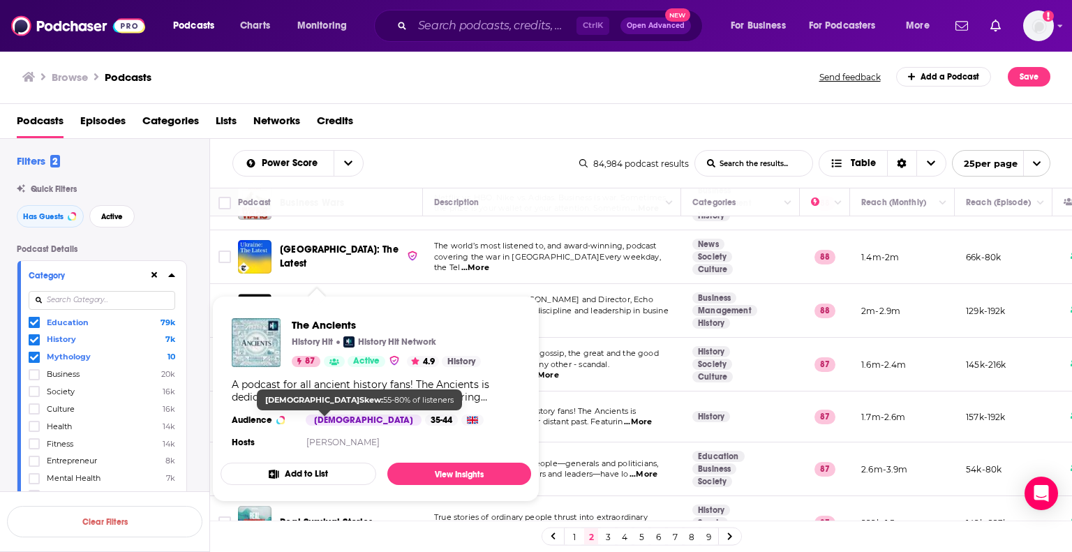
drag, startPoint x: 307, startPoint y: 414, endPoint x: 601, endPoint y: 343, distance: 302.4
click at [607, 342] on td "In a country obsessed with gossip, the great and the good fear one thing more t…" at bounding box center [552, 365] width 258 height 54
click at [569, 319] on p "Charles discuss discipline and leadership in busine ...More" at bounding box center [551, 317] width 235 height 22
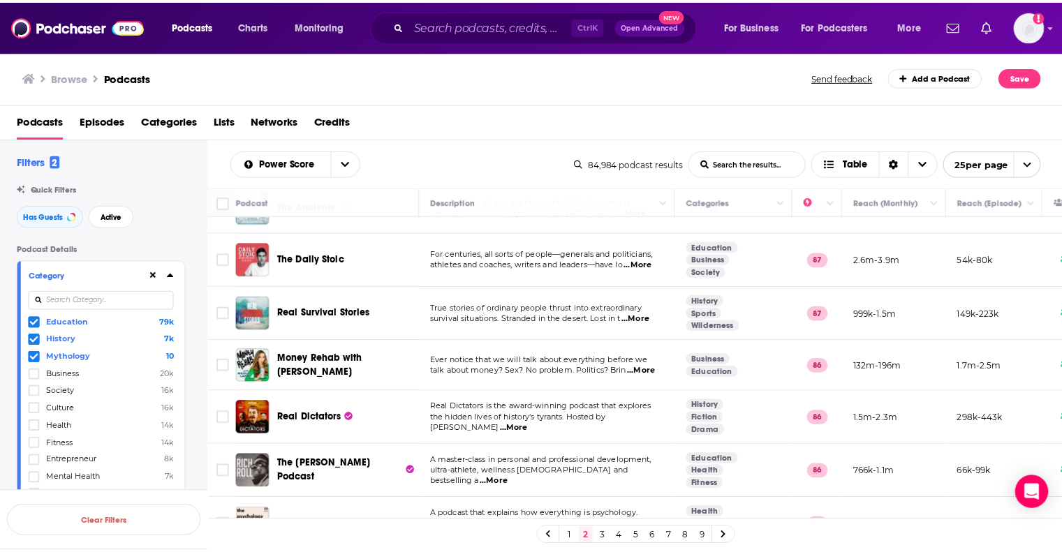
scroll to position [908, 0]
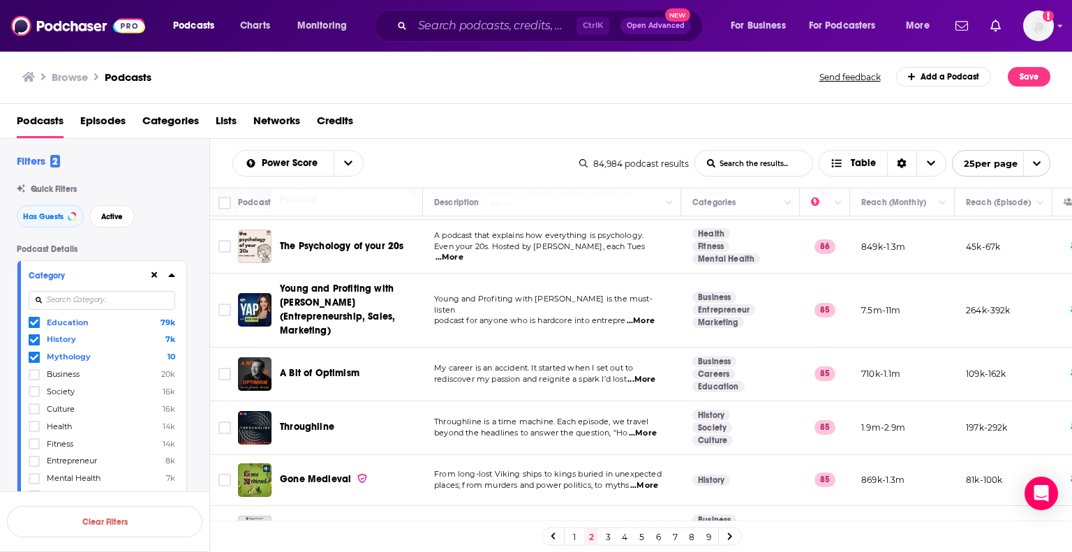
click at [645, 428] on span "...More" at bounding box center [643, 433] width 28 height 11
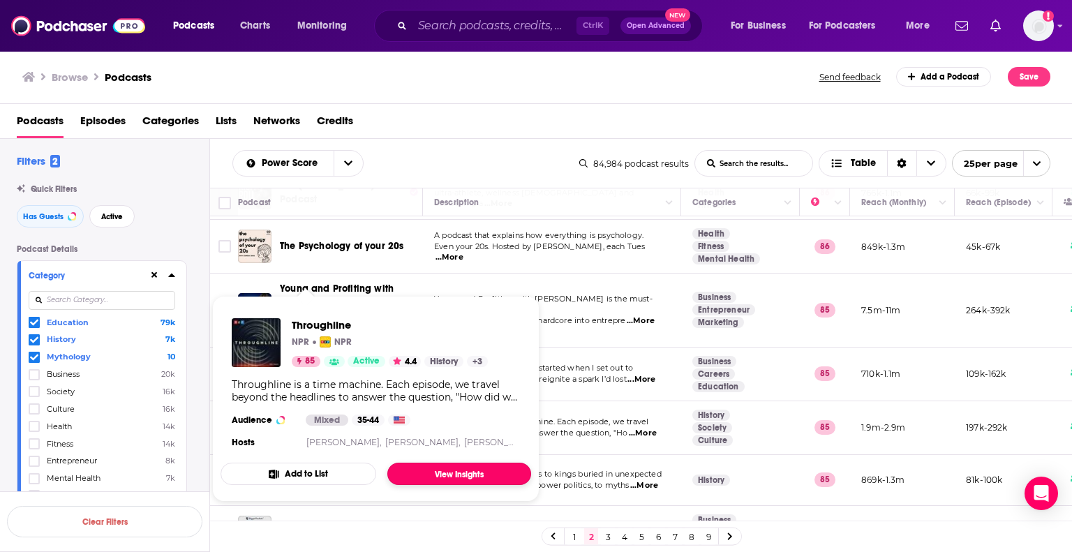
drag, startPoint x: 320, startPoint y: 407, endPoint x: 441, endPoint y: 465, distance: 134.0
click at [441, 465] on link "View Insights" at bounding box center [459, 474] width 144 height 22
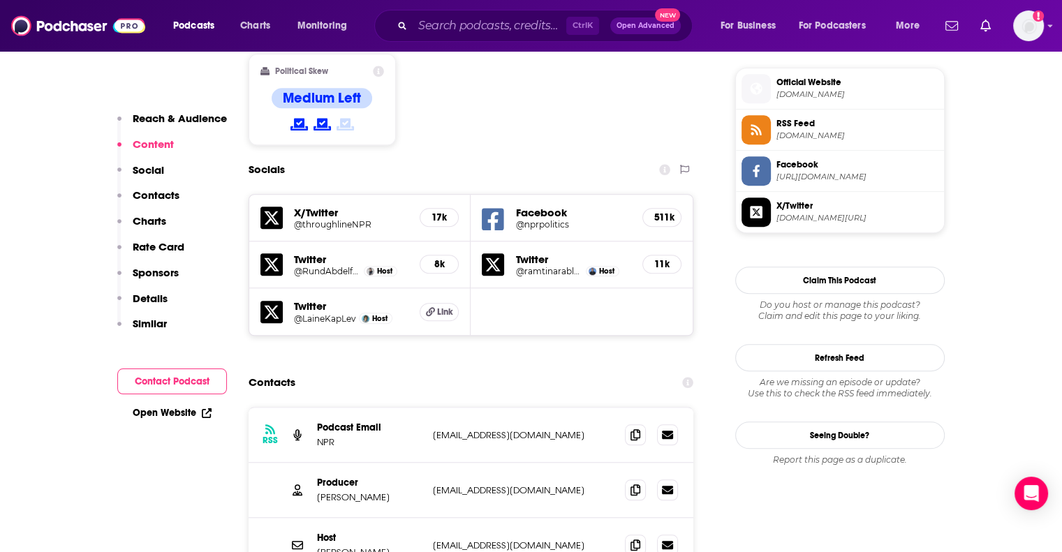
scroll to position [1187, 0]
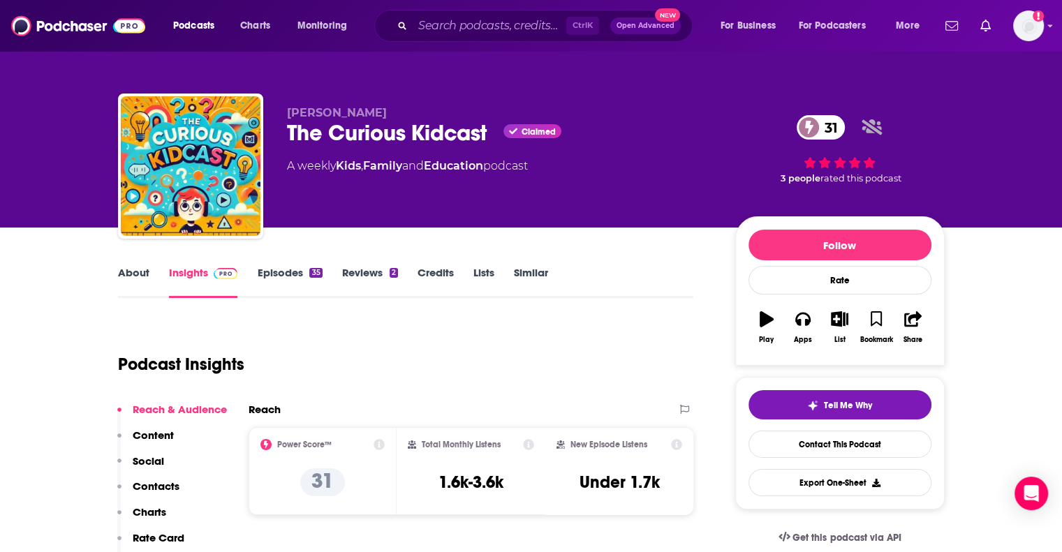
click at [298, 272] on link "Episodes 35" at bounding box center [289, 282] width 65 height 32
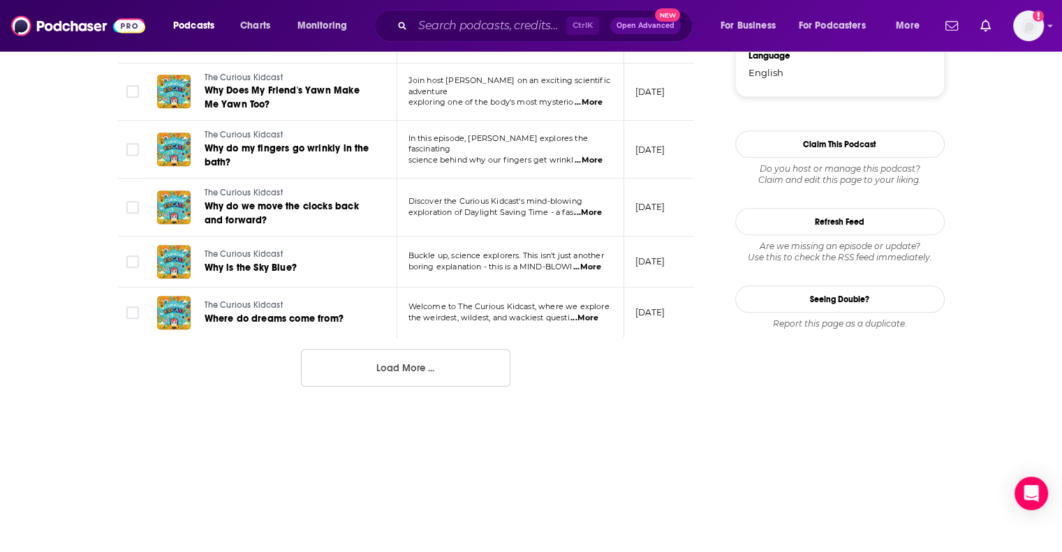
scroll to position [1466, 0]
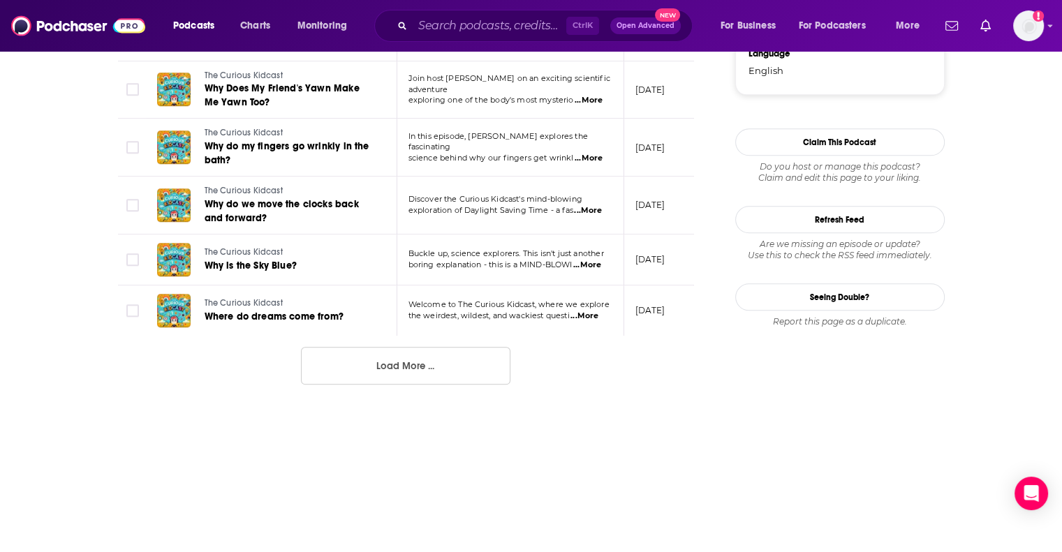
click at [465, 376] on button "Load More ..." at bounding box center [405, 366] width 209 height 38
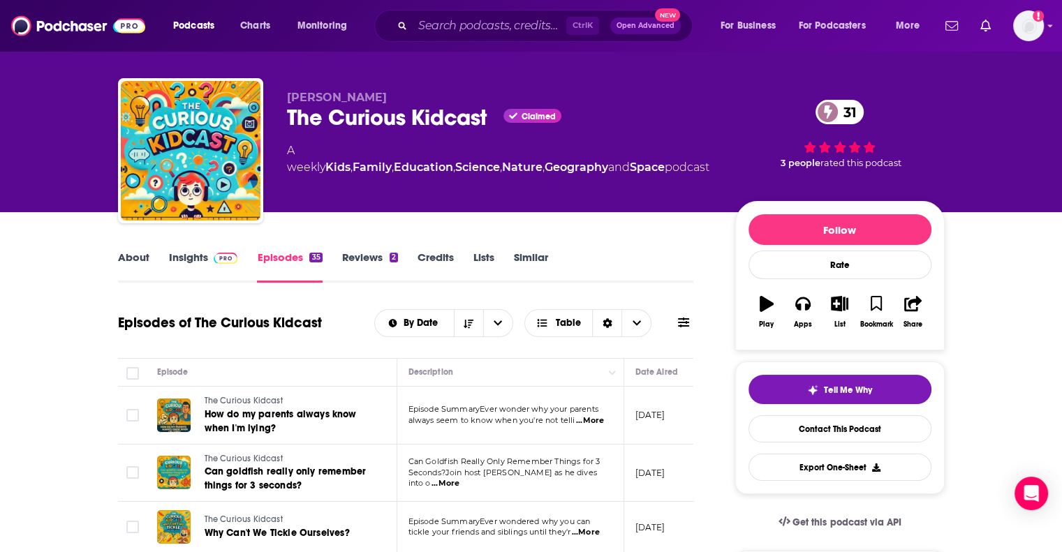
scroll to position [0, 0]
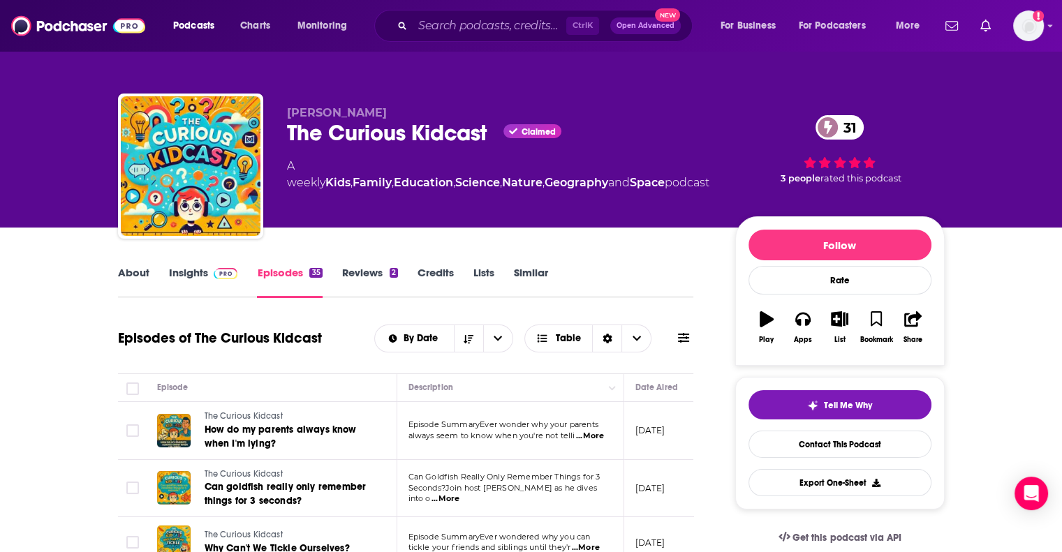
click at [134, 281] on link "About" at bounding box center [133, 282] width 31 height 32
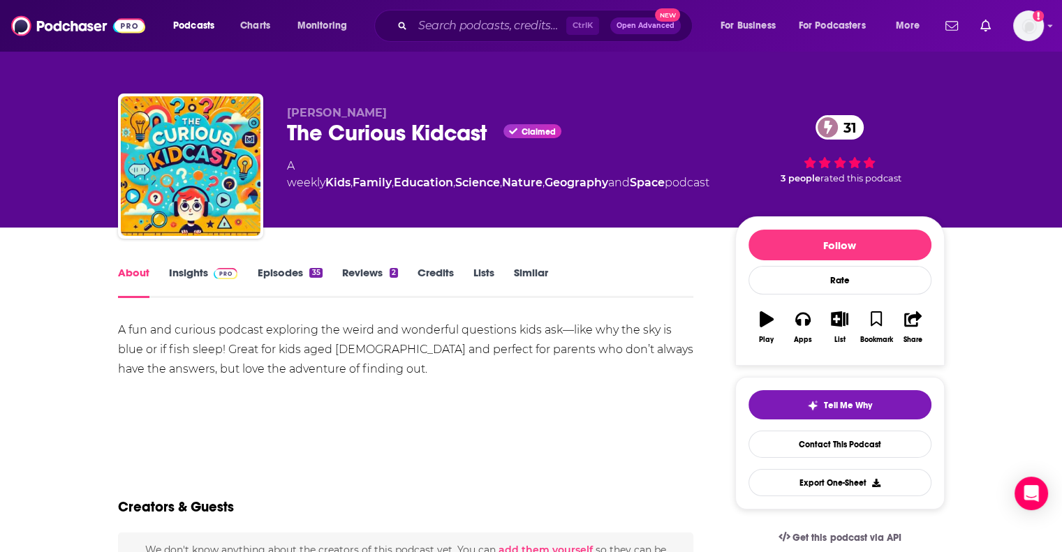
click at [197, 276] on link "Insights" at bounding box center [203, 282] width 69 height 32
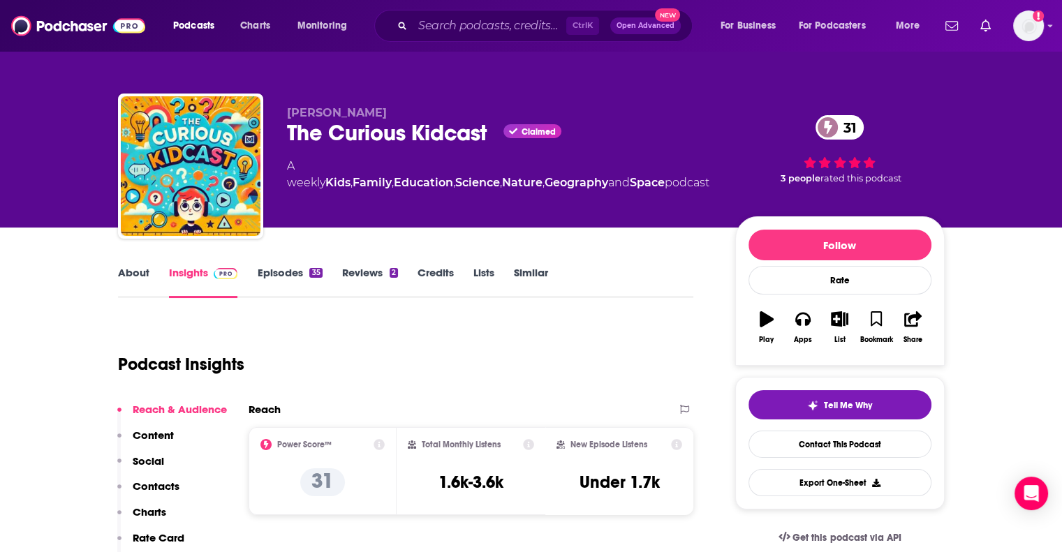
click at [130, 276] on link "About" at bounding box center [133, 282] width 31 height 32
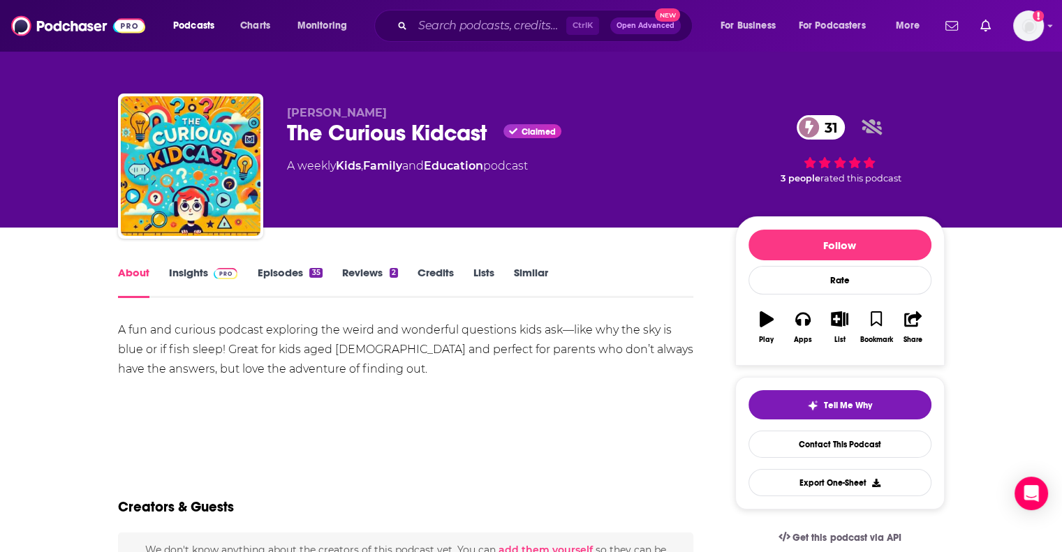
click at [174, 275] on link "Insights" at bounding box center [203, 282] width 69 height 32
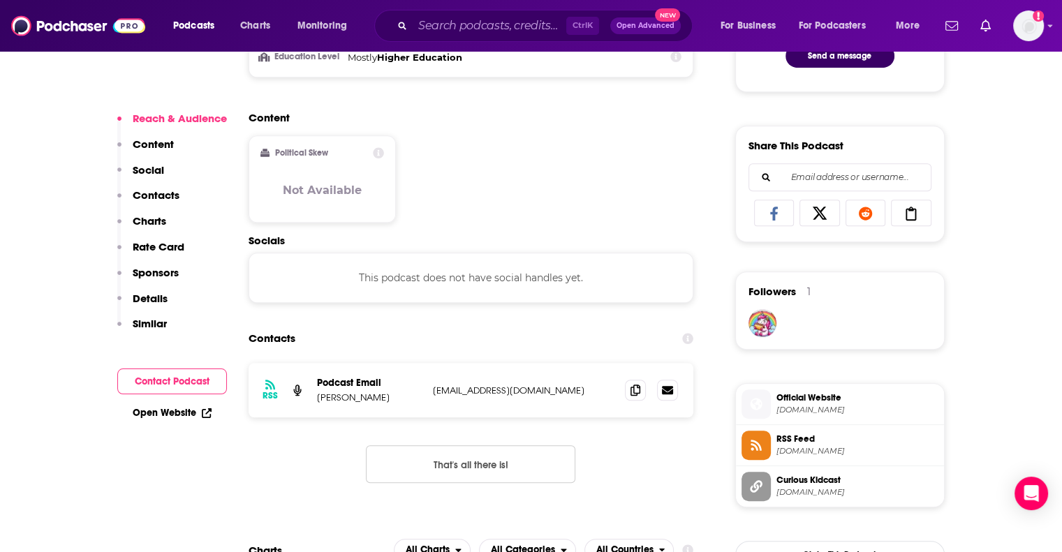
scroll to position [838, 0]
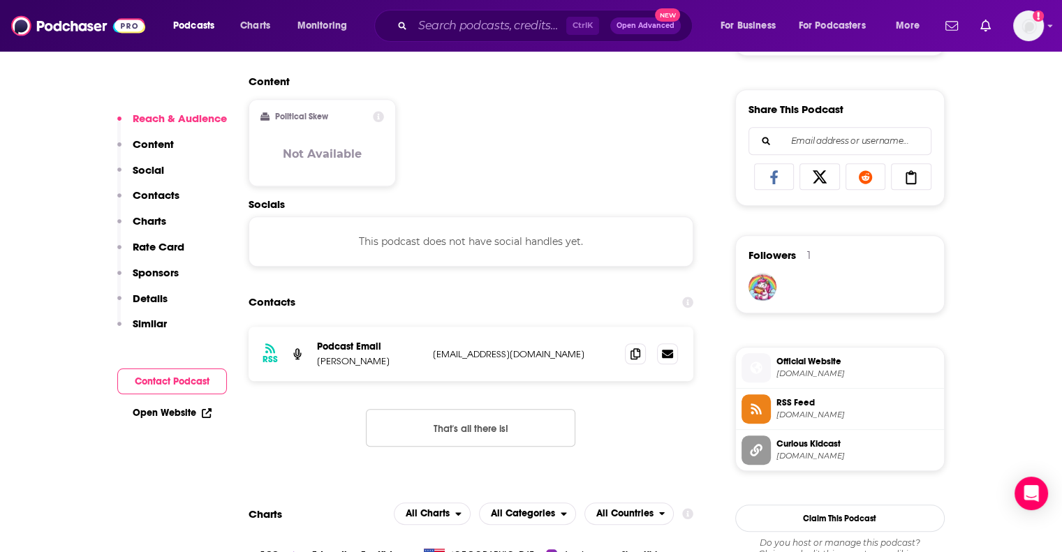
click at [508, 117] on div "Content Political Skew Not Available" at bounding box center [471, 137] width 445 height 124
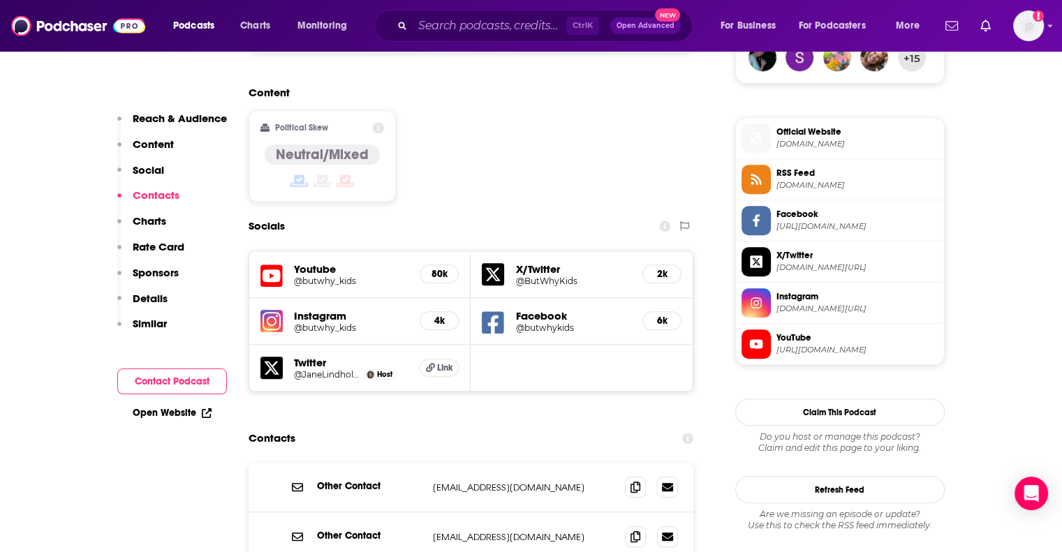
scroll to position [1257, 0]
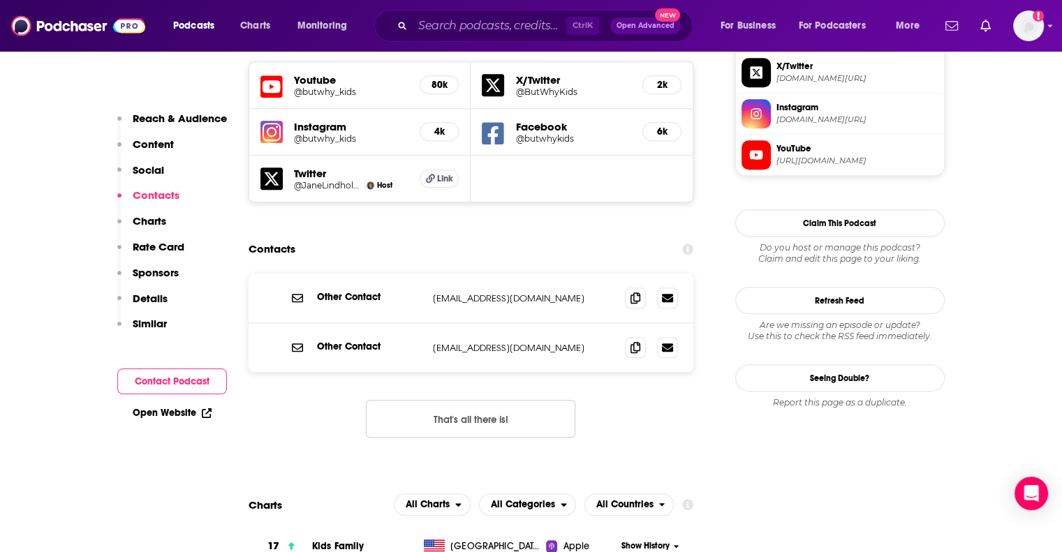
click at [533, 236] on div "Contacts" at bounding box center [471, 249] width 445 height 27
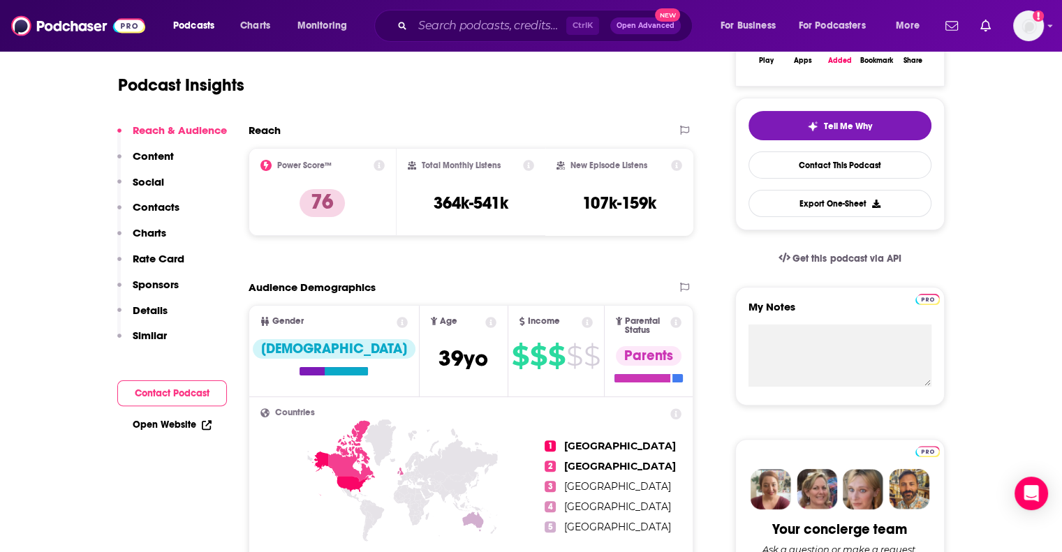
scroll to position [0, 0]
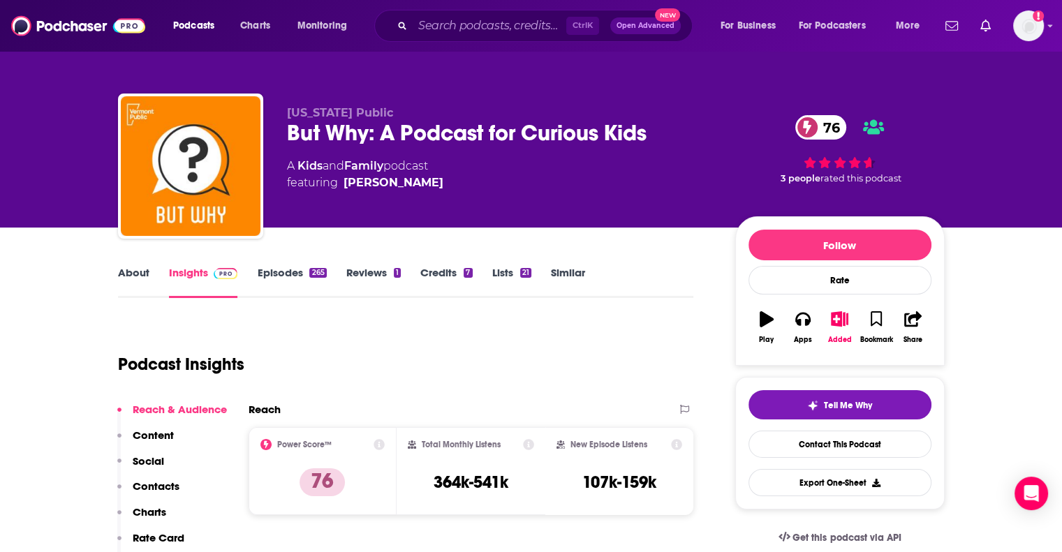
click at [564, 325] on div "Podcast Insights" at bounding box center [400, 355] width 565 height 71
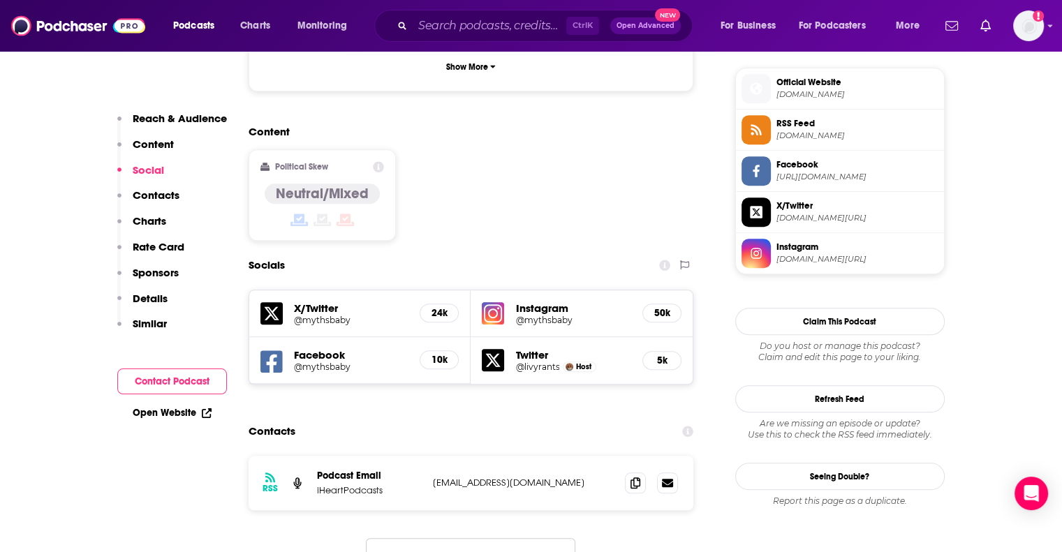
scroll to position [768, 0]
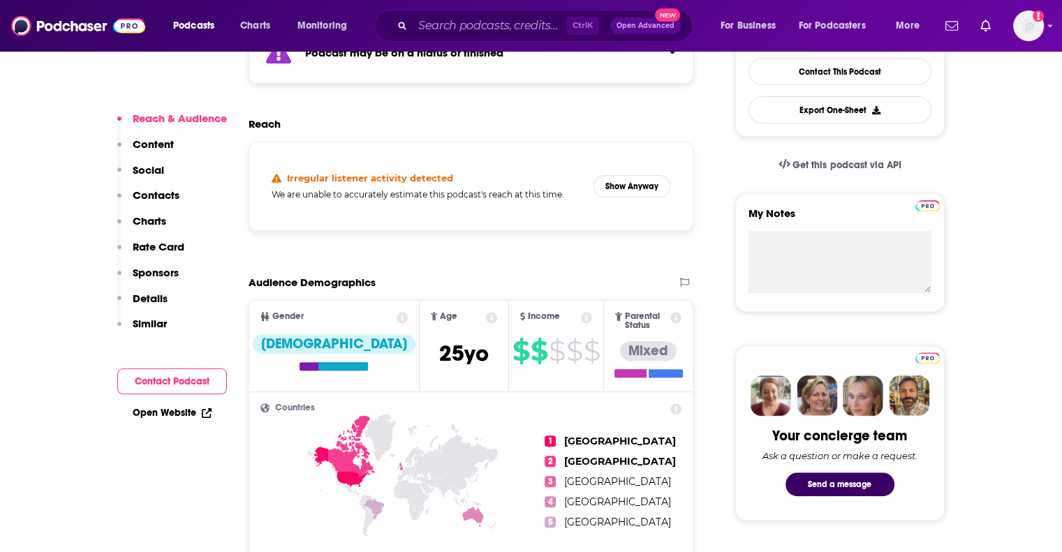
scroll to position [419, 0]
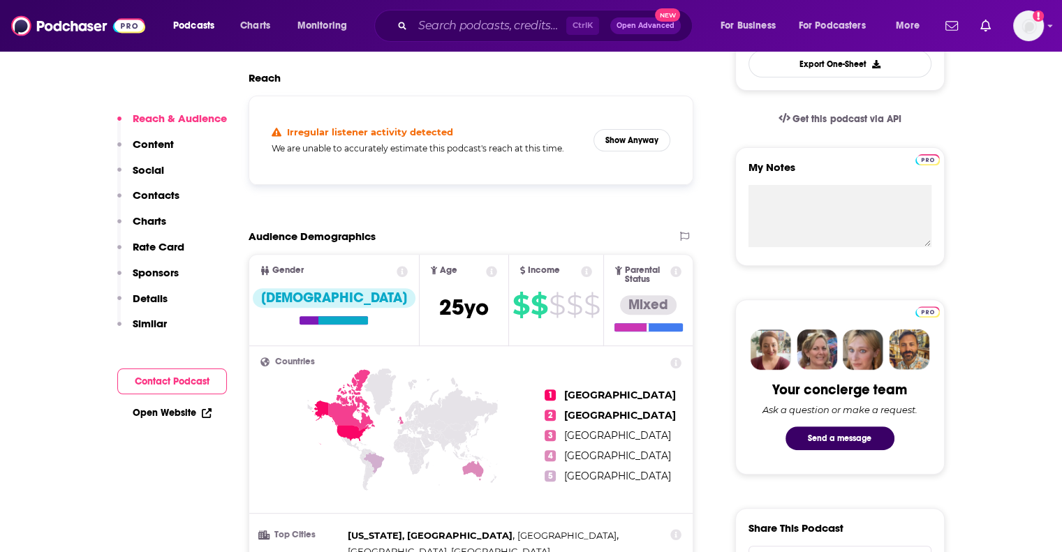
click at [142, 199] on p "Contacts" at bounding box center [156, 194] width 47 height 13
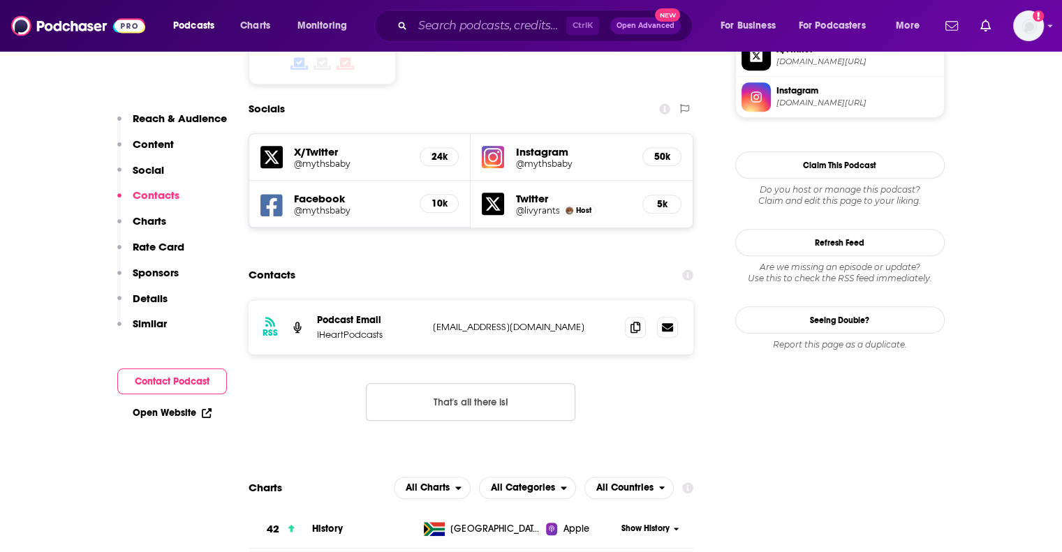
scroll to position [1287, 0]
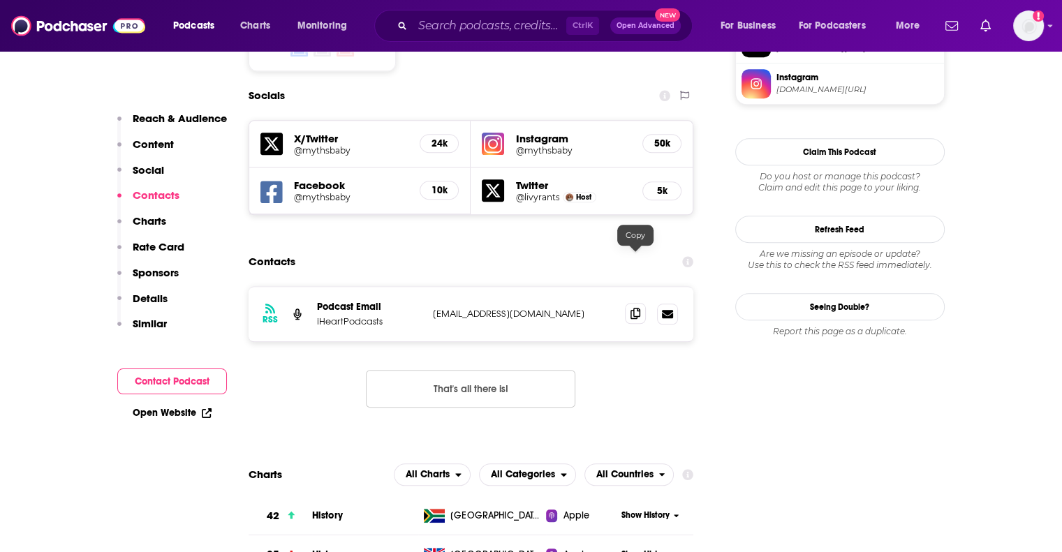
click at [626, 303] on span at bounding box center [635, 313] width 21 height 21
click at [163, 383] on button "Contact Podcast" at bounding box center [172, 382] width 110 height 26
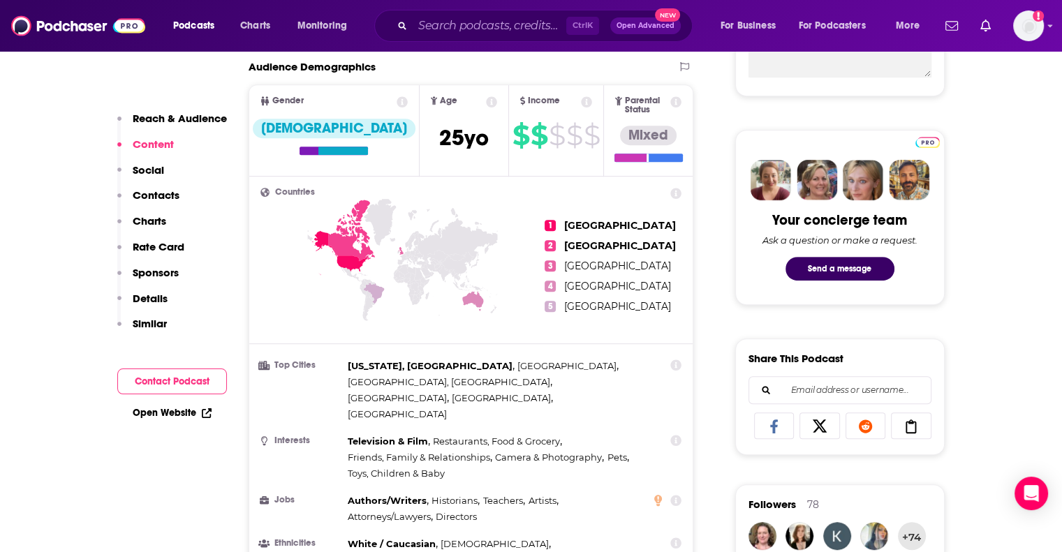
scroll to position [379, 0]
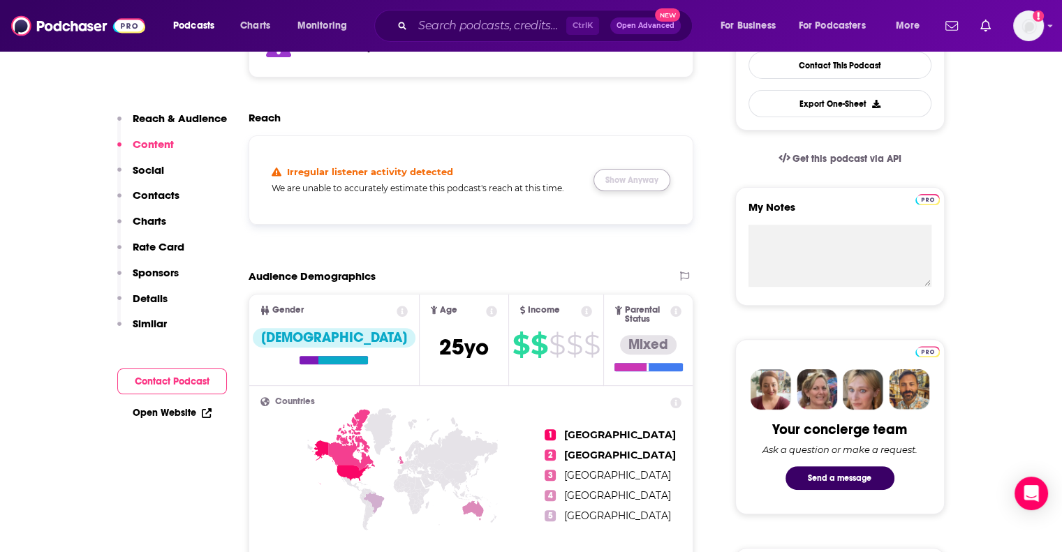
click at [649, 182] on button "Show Anyway" at bounding box center [631, 180] width 77 height 22
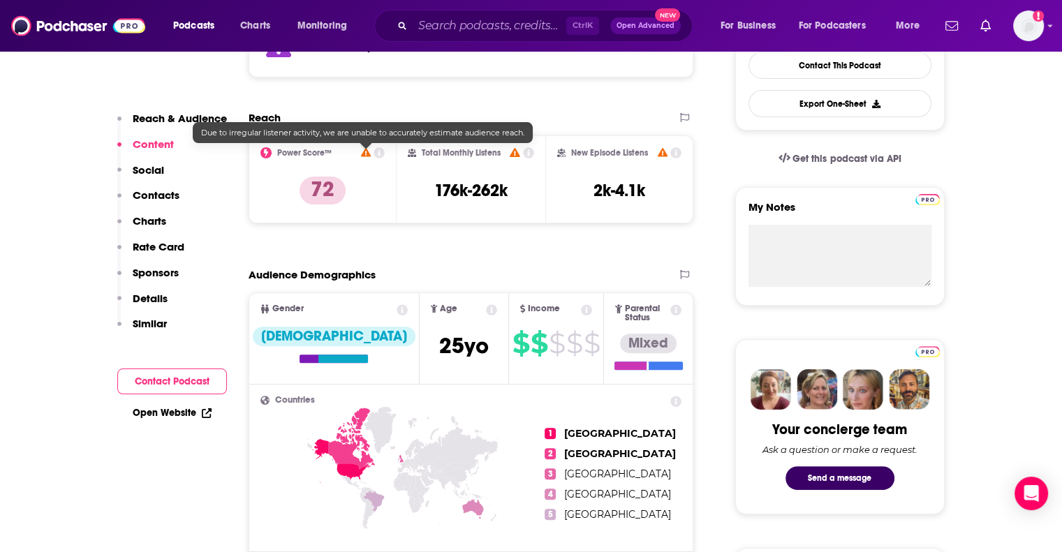
click at [367, 150] on icon at bounding box center [366, 152] width 10 height 9
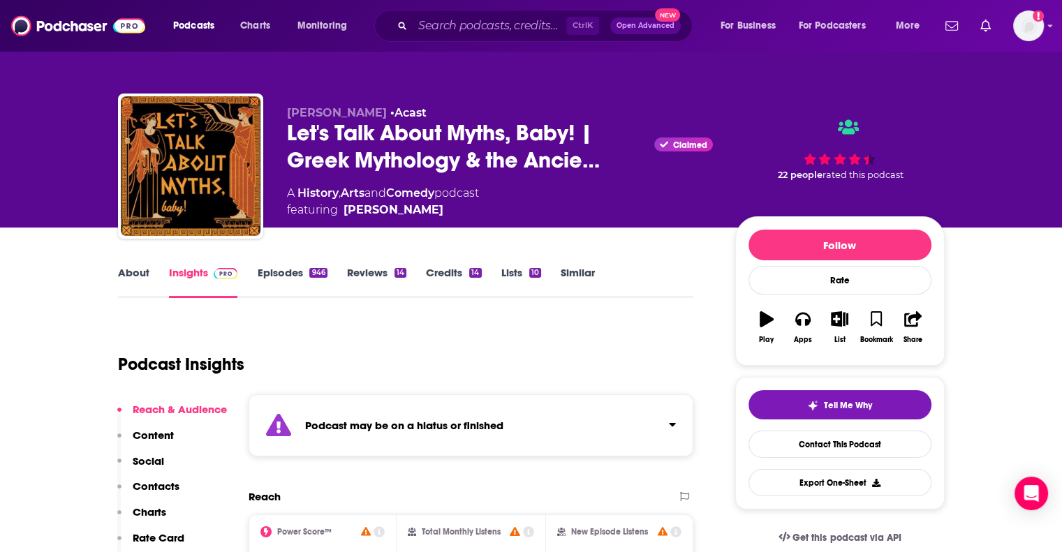
scroll to position [349, 0]
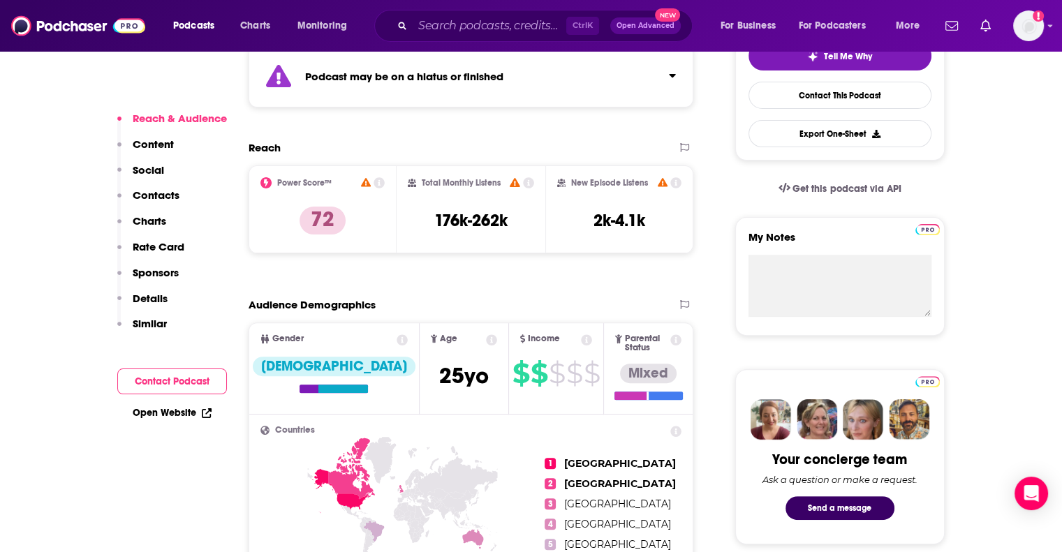
click at [545, 158] on div "Reach" at bounding box center [471, 153] width 445 height 24
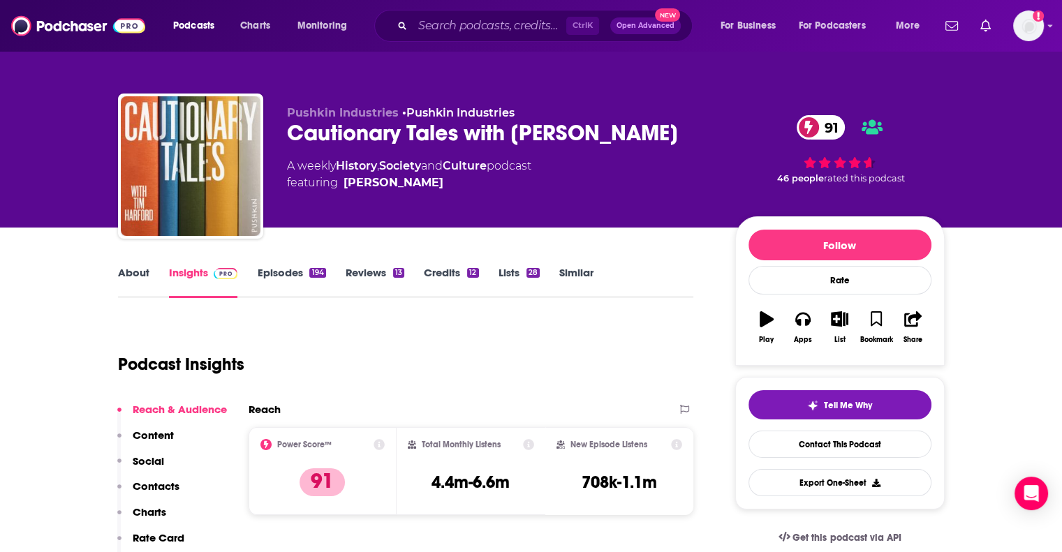
click at [133, 269] on link "About" at bounding box center [133, 282] width 31 height 32
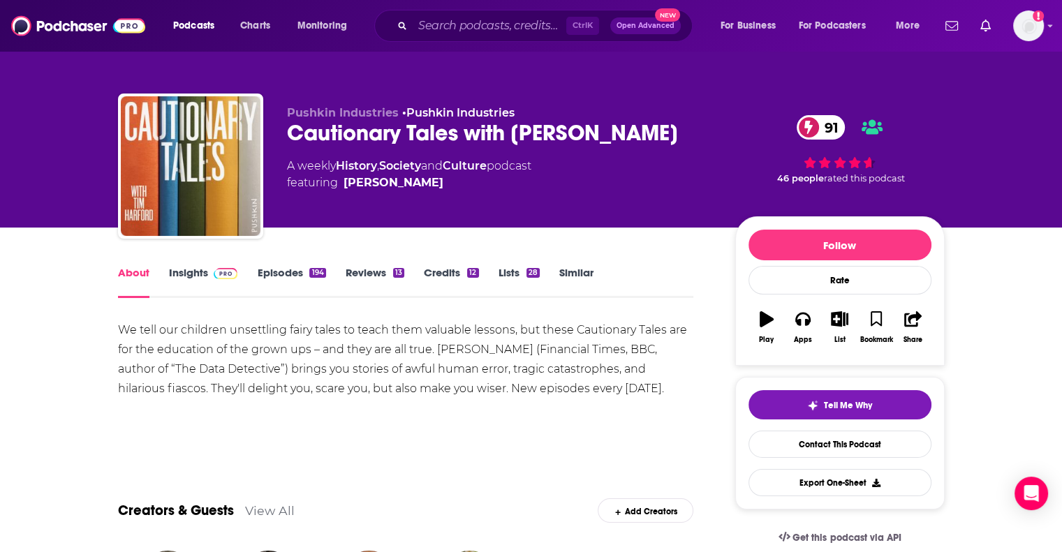
click at [204, 280] on link "Insights" at bounding box center [203, 282] width 69 height 32
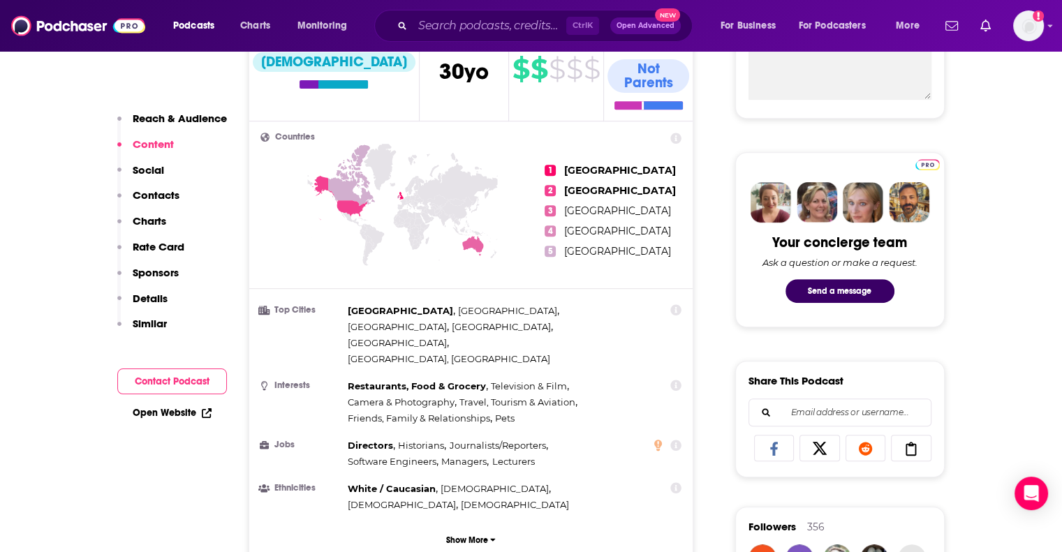
scroll to position [698, 0]
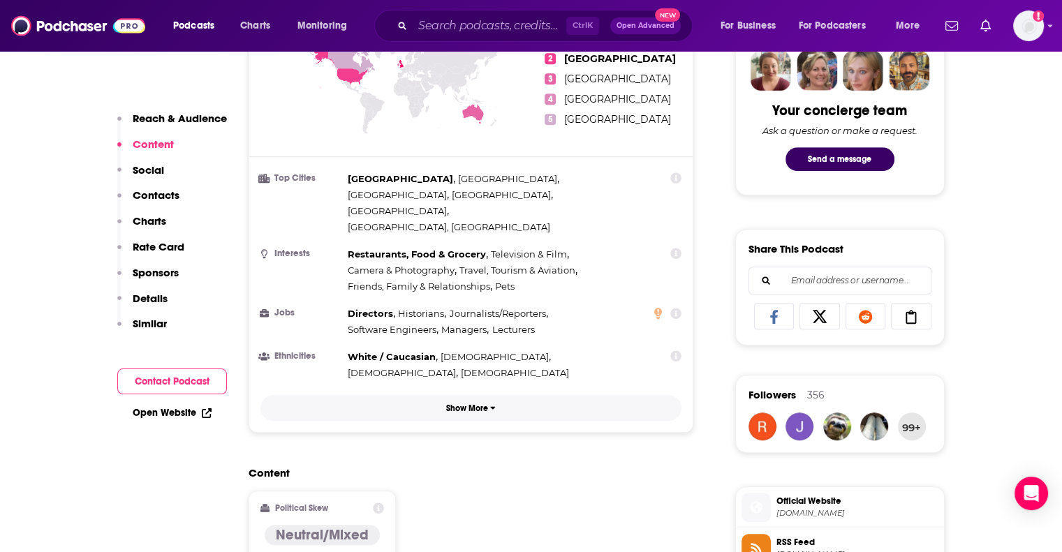
click at [483, 395] on button "Show More" at bounding box center [471, 408] width 422 height 26
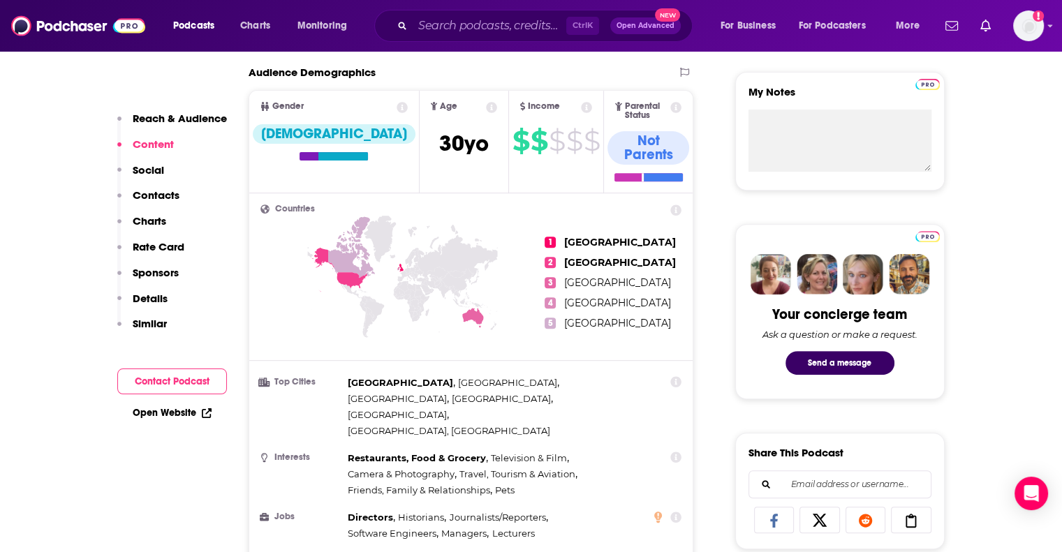
scroll to position [419, 0]
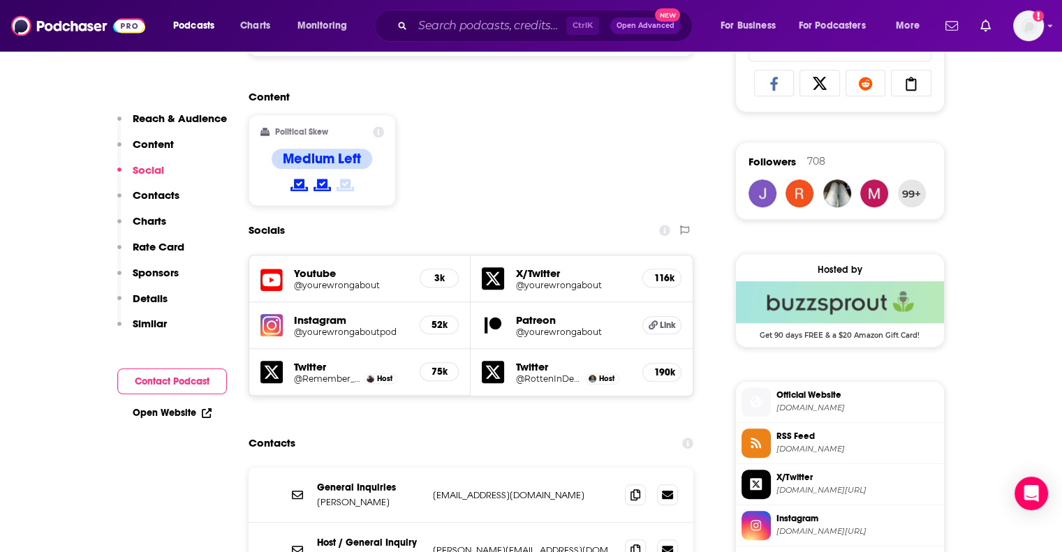
scroll to position [1326, 0]
